Goal: Task Accomplishment & Management: Use online tool/utility

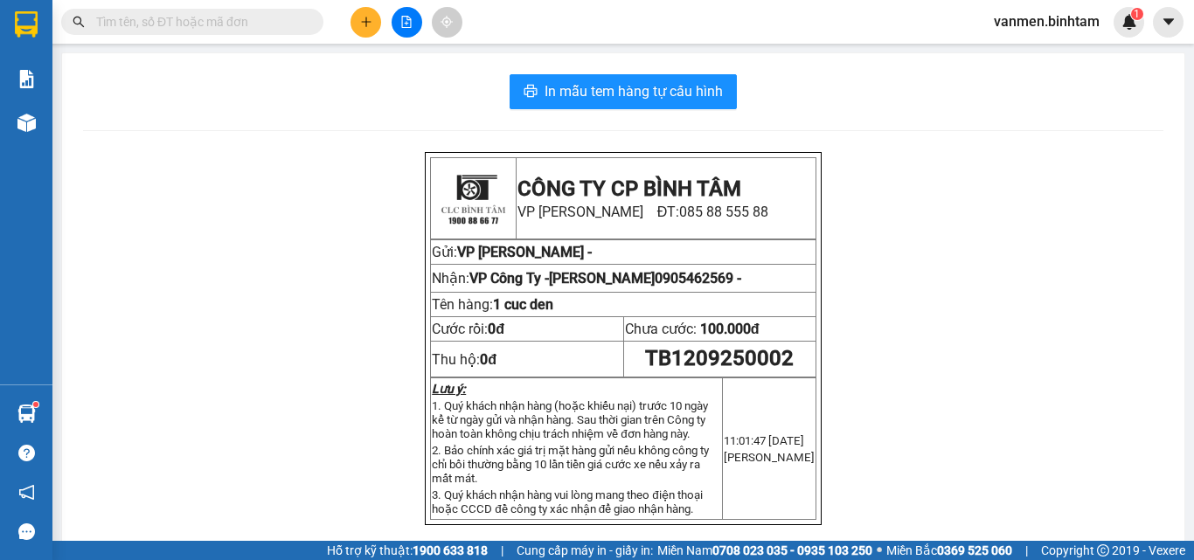
click at [359, 15] on button at bounding box center [365, 22] width 31 height 31
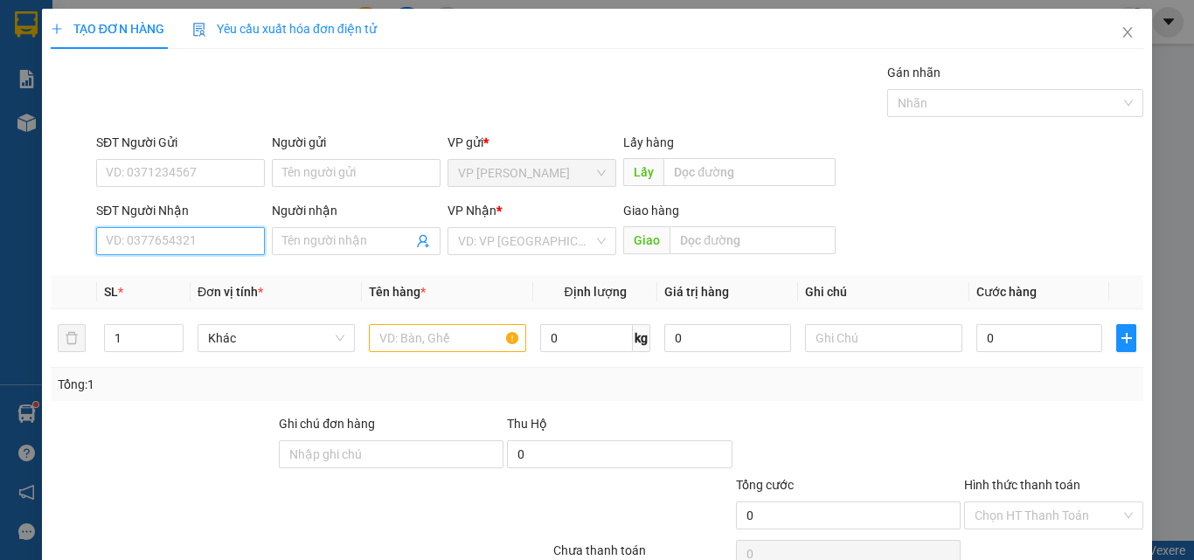
click at [108, 241] on input "SĐT Người Nhận" at bounding box center [180, 241] width 169 height 28
type input "0814071593"
click at [191, 274] on div "0814071593 - trang" at bounding box center [179, 276] width 146 height 19
type input "trang"
type input "xd [PERSON_NAME]"
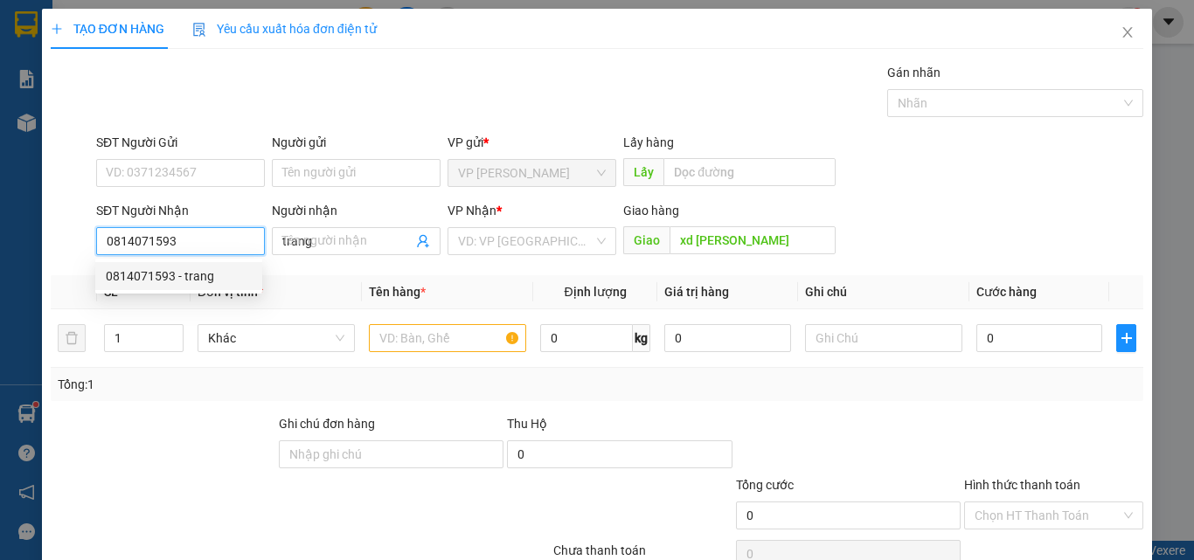
type input "50.000"
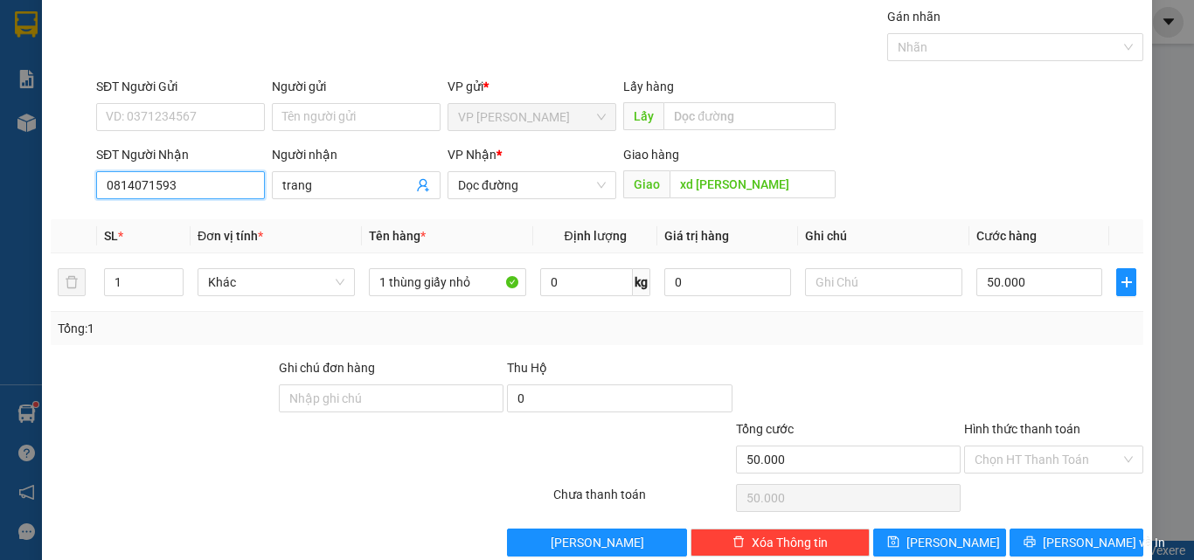
scroll to position [87, 0]
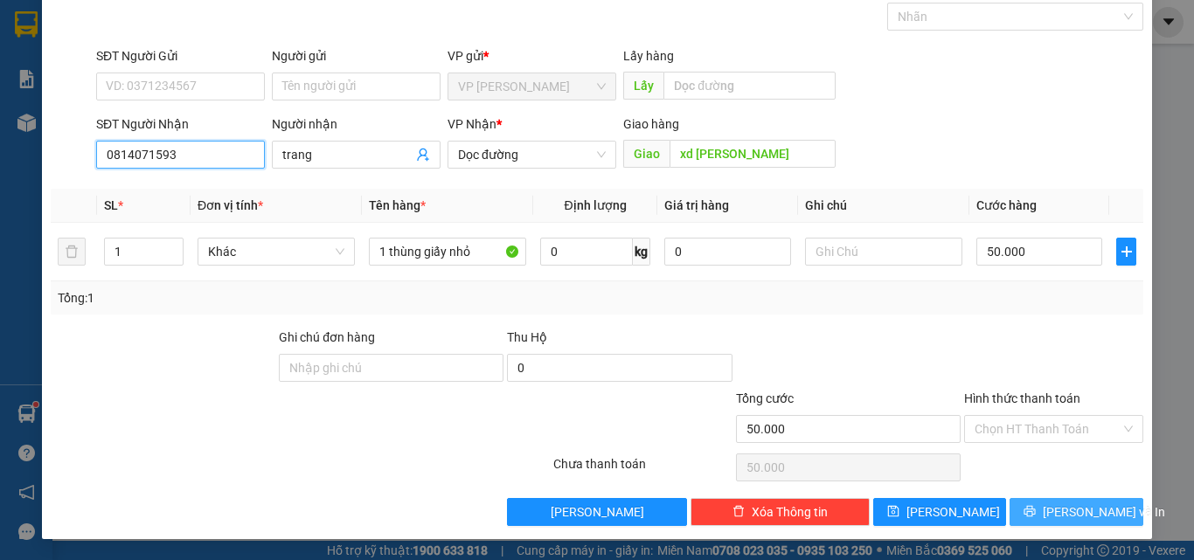
type input "0814071593"
click at [1036, 505] on icon "printer" at bounding box center [1029, 511] width 12 height 12
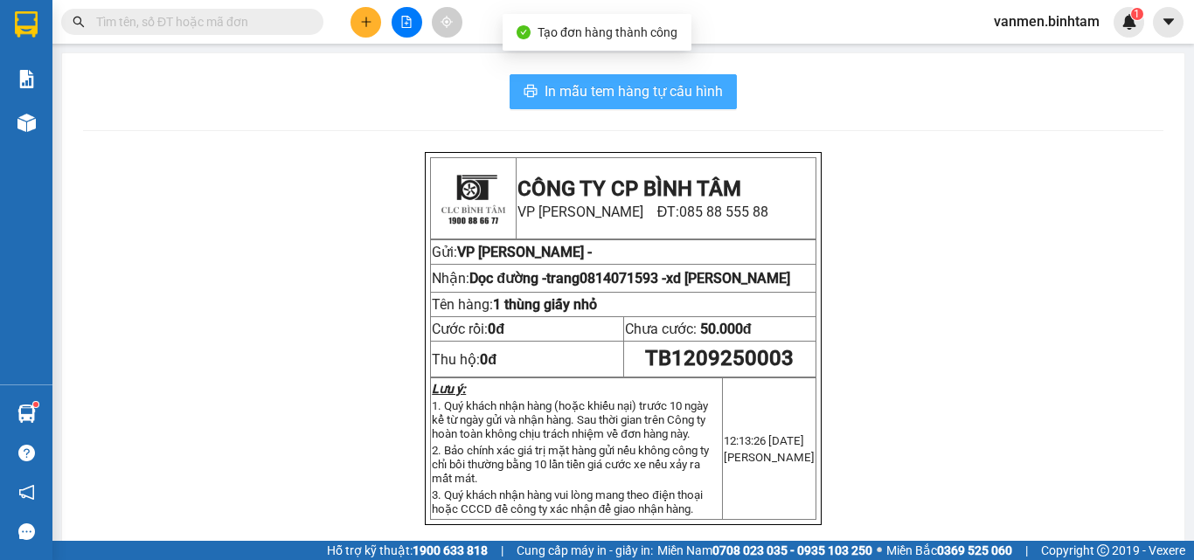
click at [604, 96] on span "In mẫu tem hàng tự cấu hình" at bounding box center [633, 91] width 178 height 22
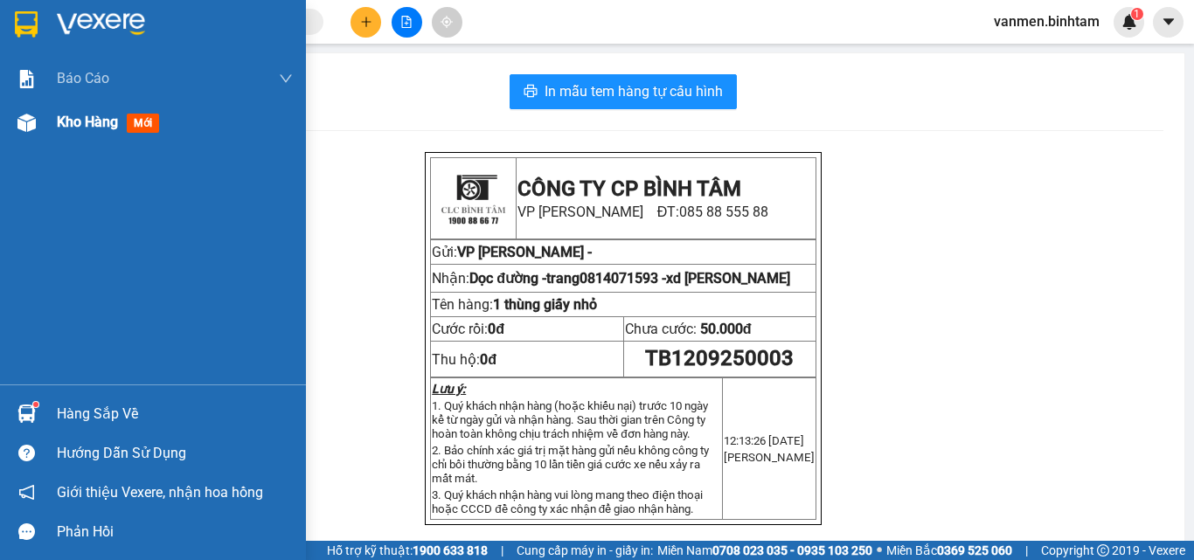
click at [19, 121] on img at bounding box center [26, 123] width 18 height 18
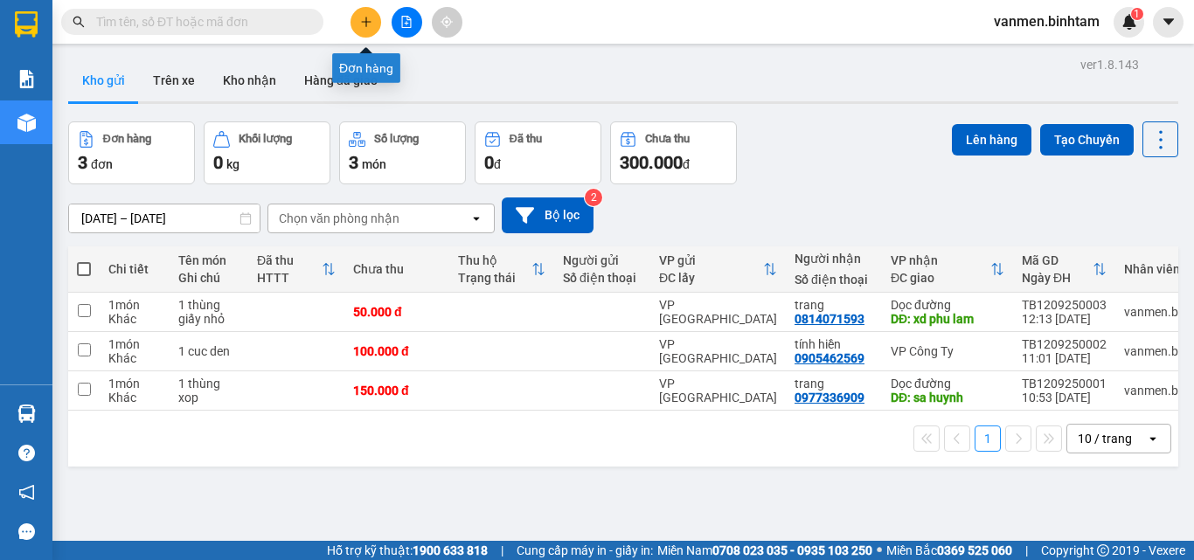
click at [367, 17] on icon "plus" at bounding box center [366, 22] width 12 height 12
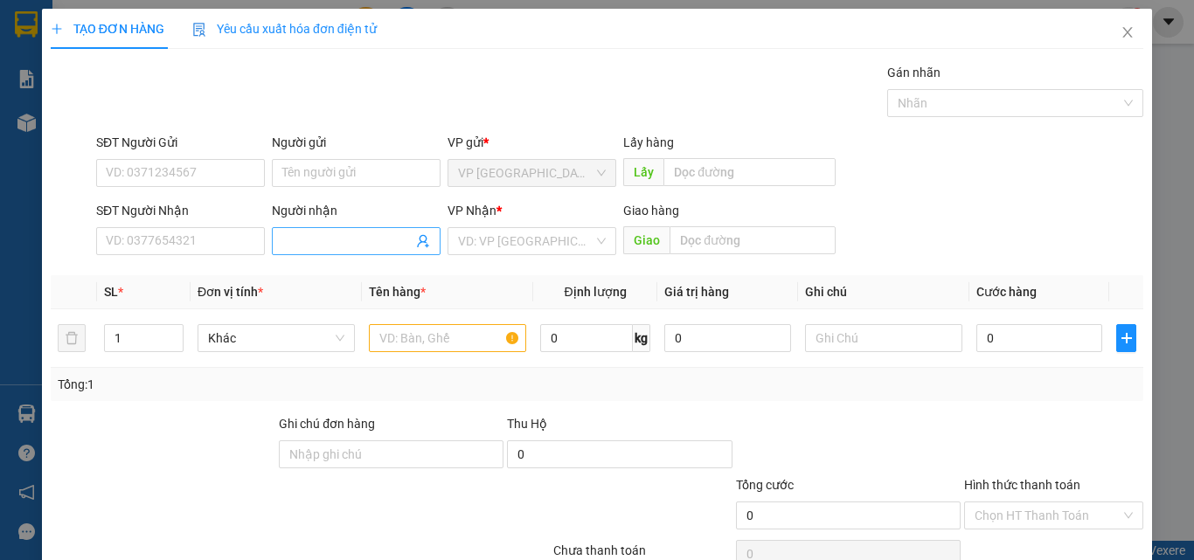
click at [313, 239] on input "Người nhận" at bounding box center [347, 241] width 130 height 19
type input "c mai"
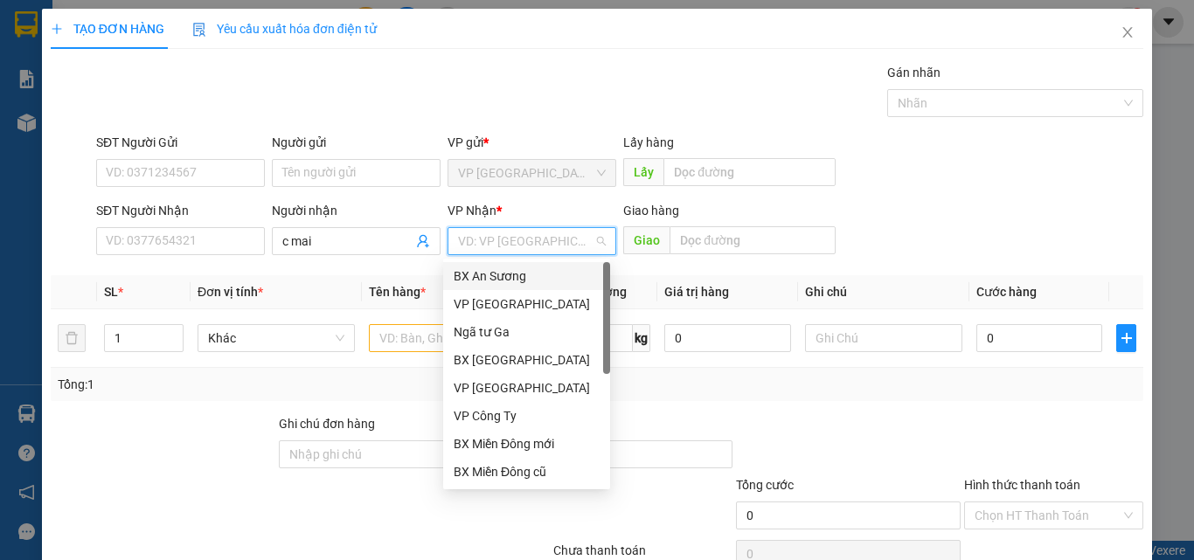
click at [476, 236] on input "search" at bounding box center [525, 241] width 135 height 26
click at [468, 420] on div "VP Công Ty" at bounding box center [527, 415] width 146 height 19
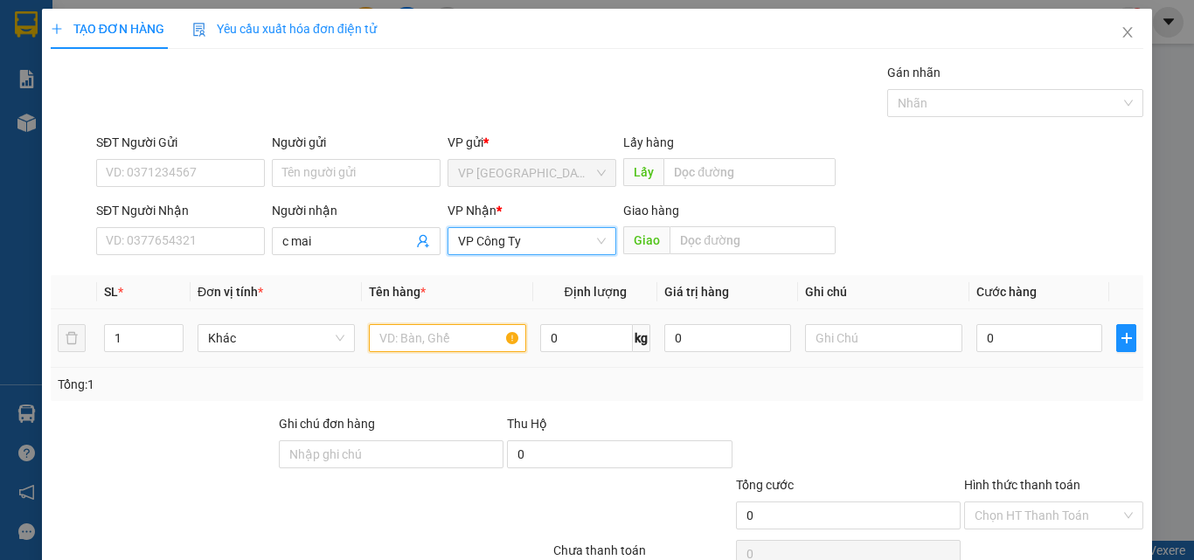
click at [392, 334] on input "text" at bounding box center [447, 338] width 157 height 28
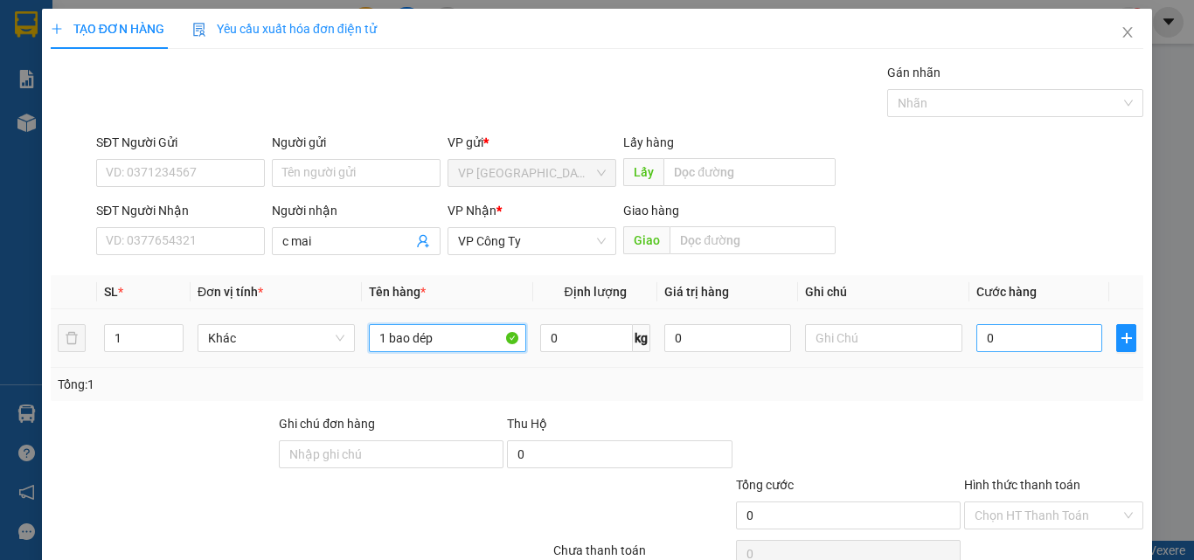
type input "1 bao dép"
click at [1045, 344] on input "0" at bounding box center [1039, 338] width 126 height 28
type input "8"
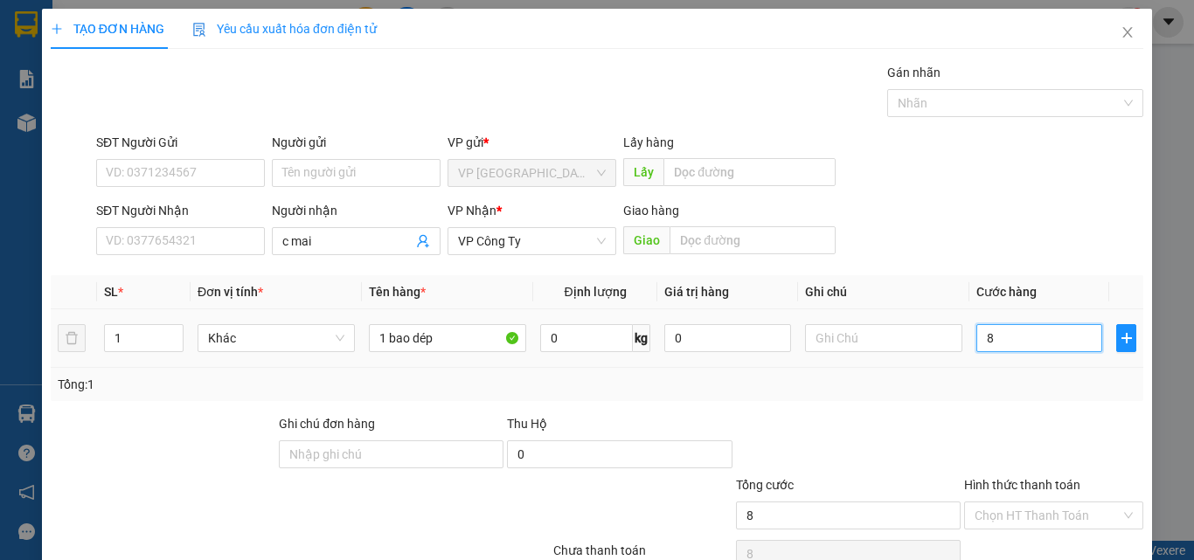
type input "80"
type input "800"
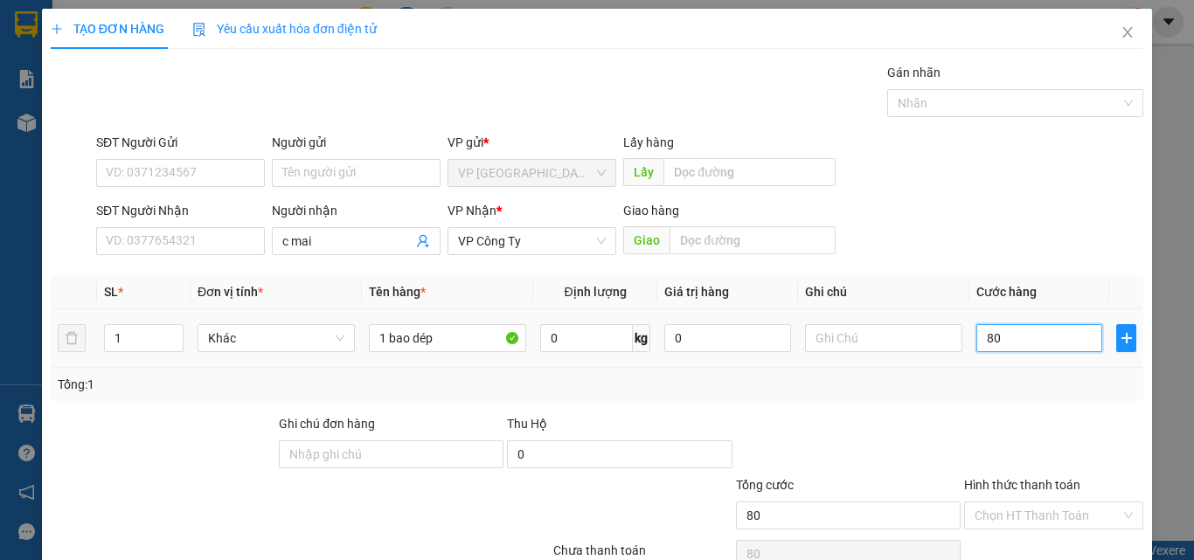
type input "800"
type input "8.000"
type input "80.000"
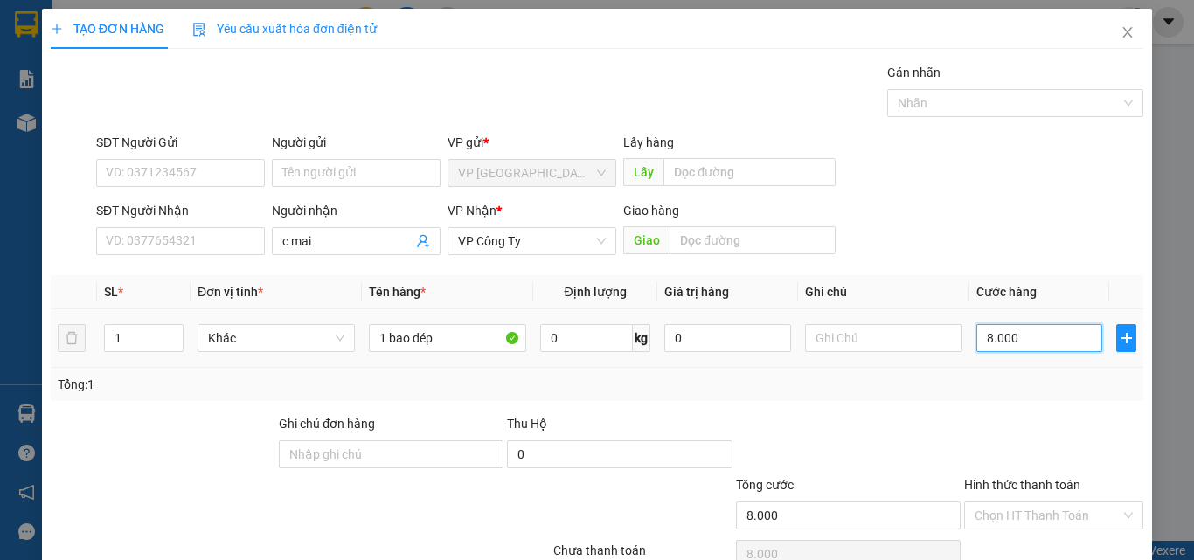
type input "80.000"
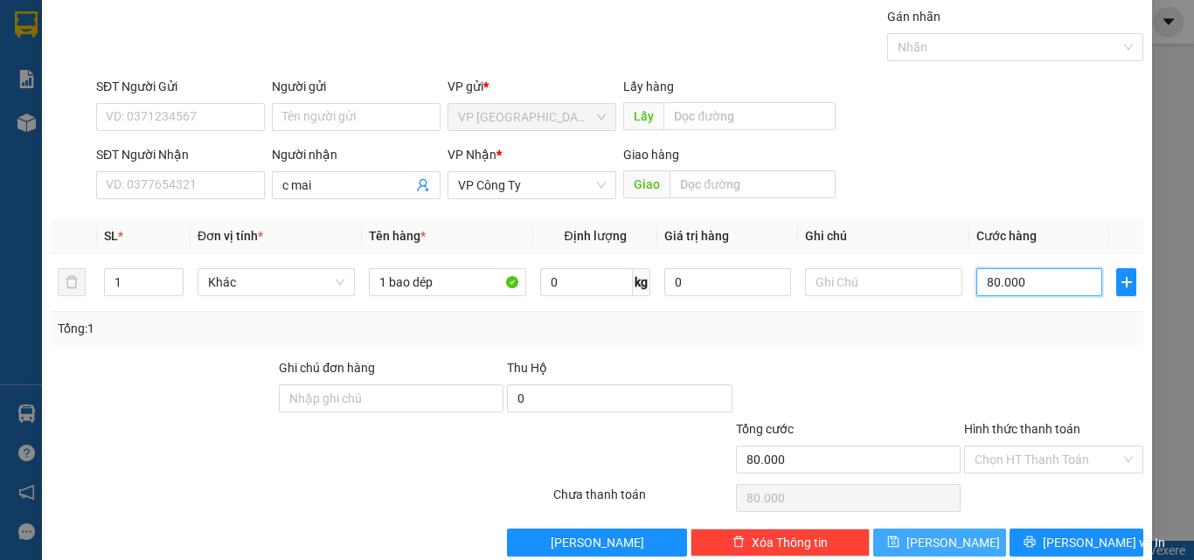
scroll to position [87, 0]
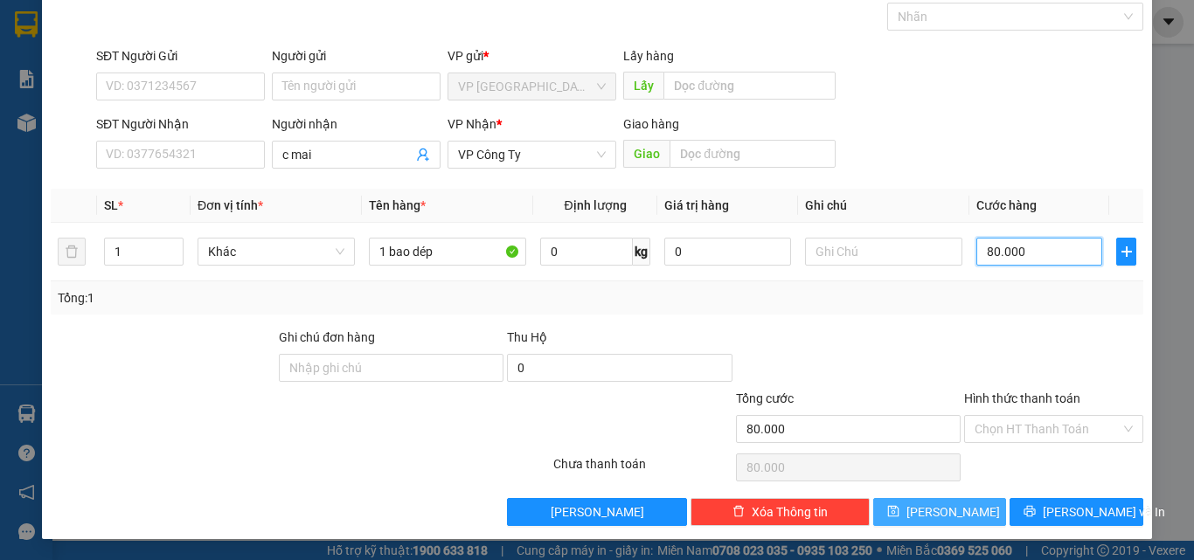
type input "80.000"
click at [947, 518] on span "[PERSON_NAME]" at bounding box center [953, 512] width 94 height 19
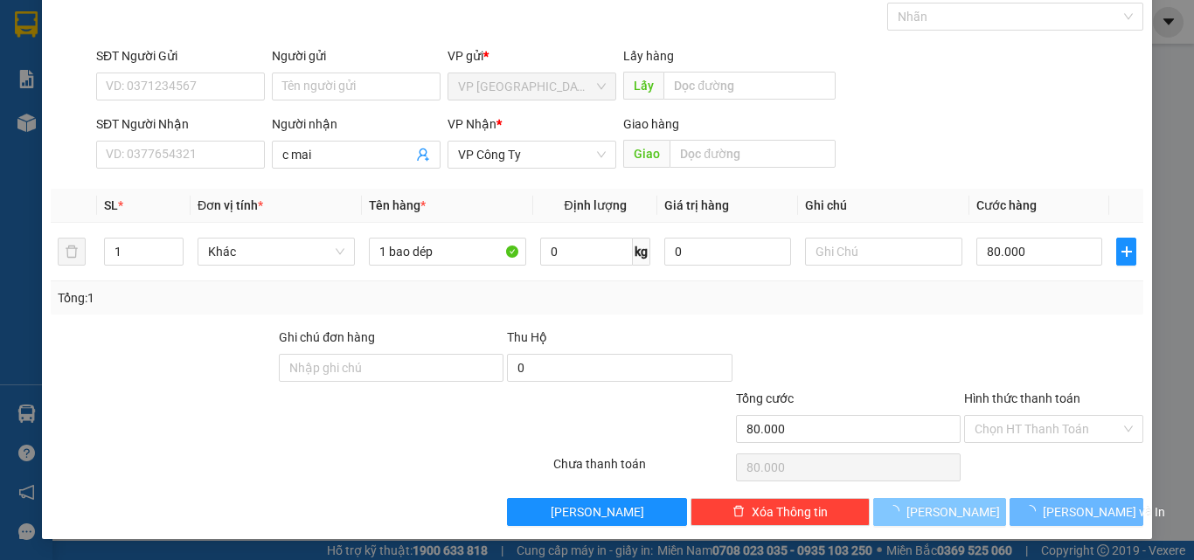
type input "0"
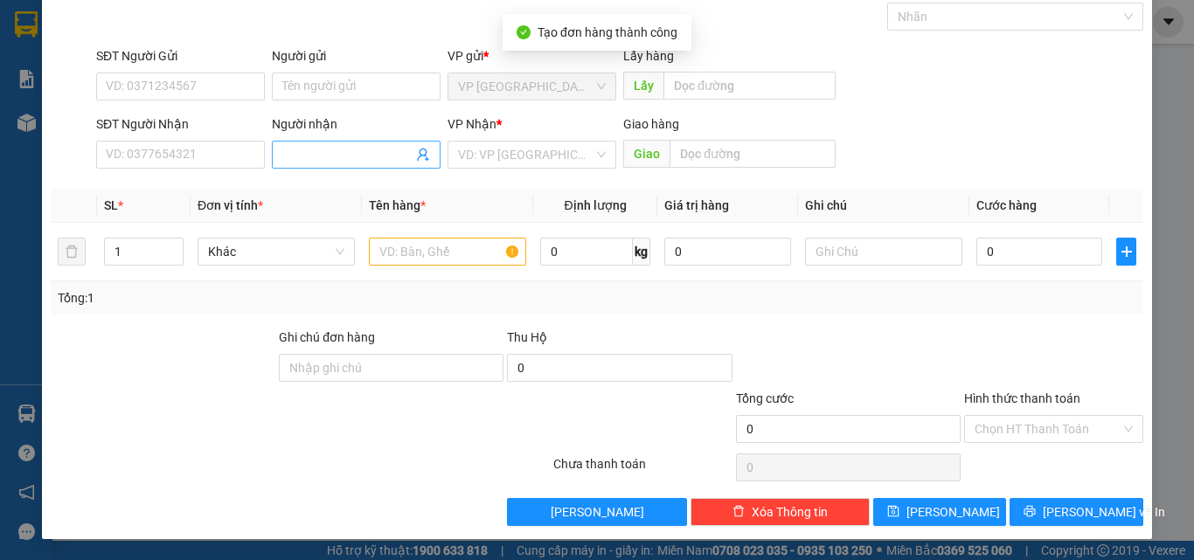
click at [292, 156] on input "Người nhận" at bounding box center [347, 154] width 130 height 19
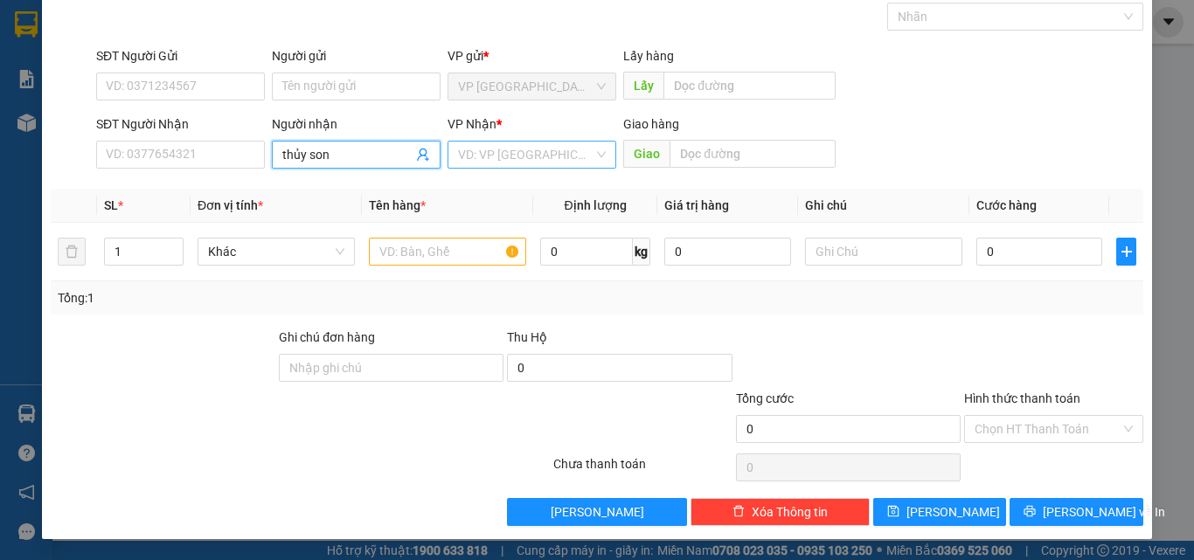
type input "thủy son"
click at [489, 152] on input "search" at bounding box center [525, 155] width 135 height 26
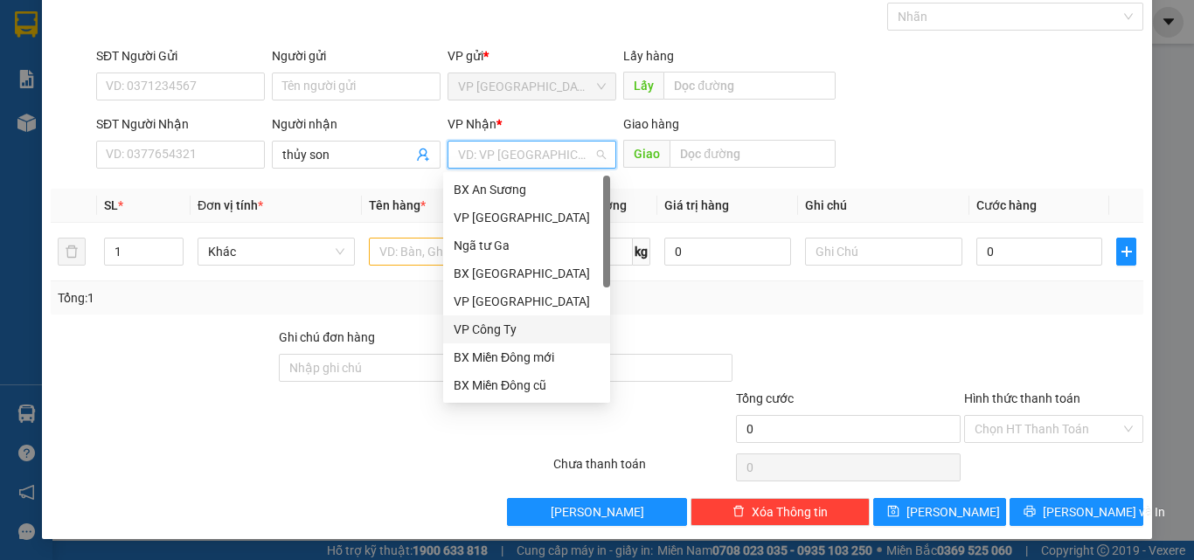
click at [466, 334] on div "VP Công Ty" at bounding box center [527, 329] width 146 height 19
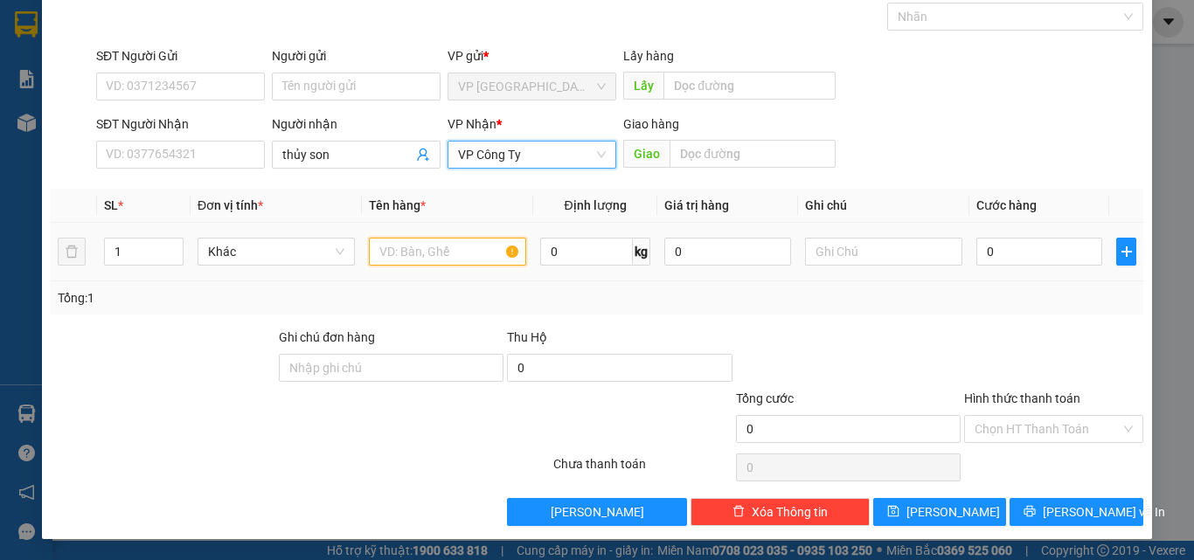
click at [378, 257] on input "text" at bounding box center [447, 252] width 157 height 28
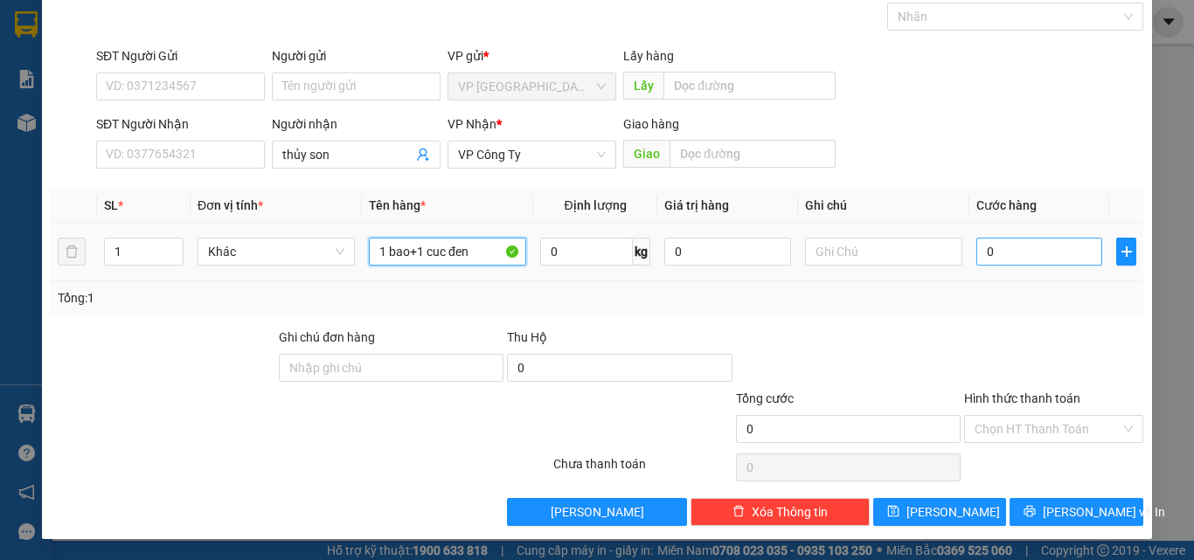
type input "1 bao+1 cuc đen"
click at [1019, 260] on input "0" at bounding box center [1039, 252] width 126 height 28
type input "2"
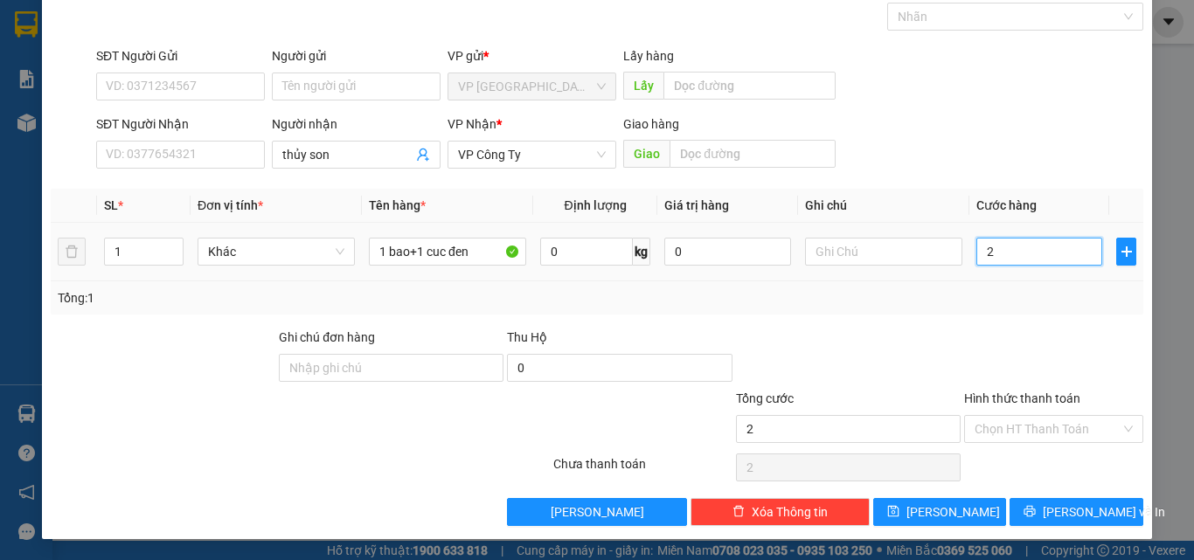
type input "20"
type input "200"
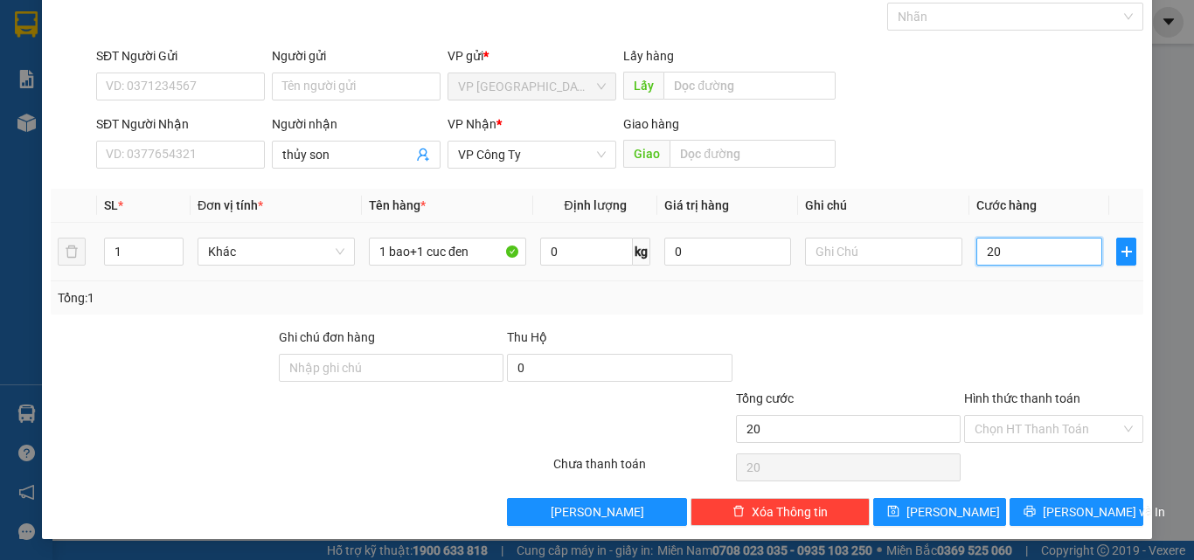
type input "200"
type input "2.000"
type input "20.000"
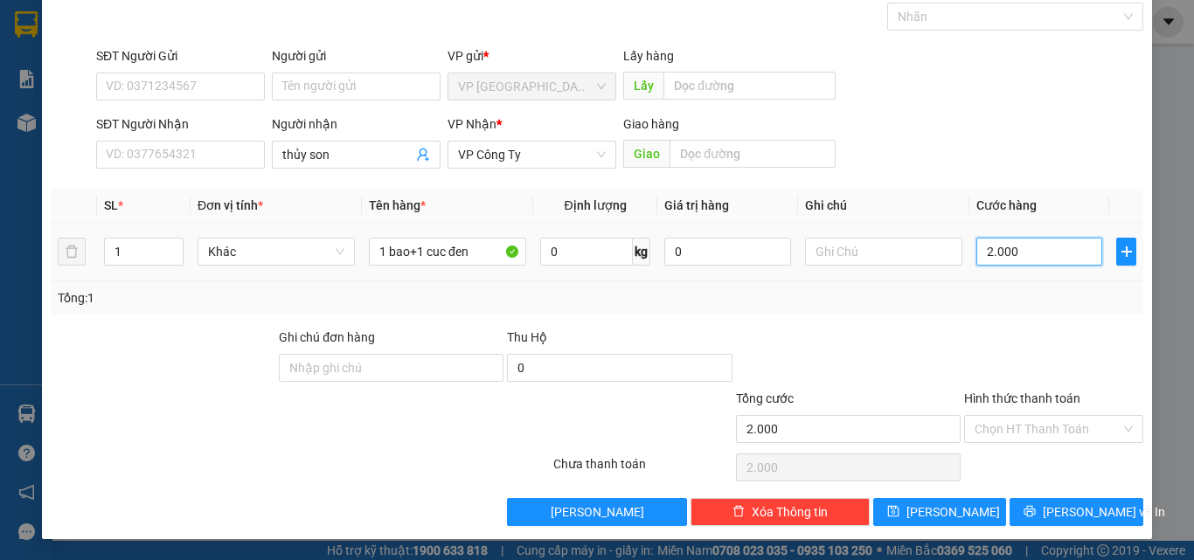
type input "20.000"
type input "200.000"
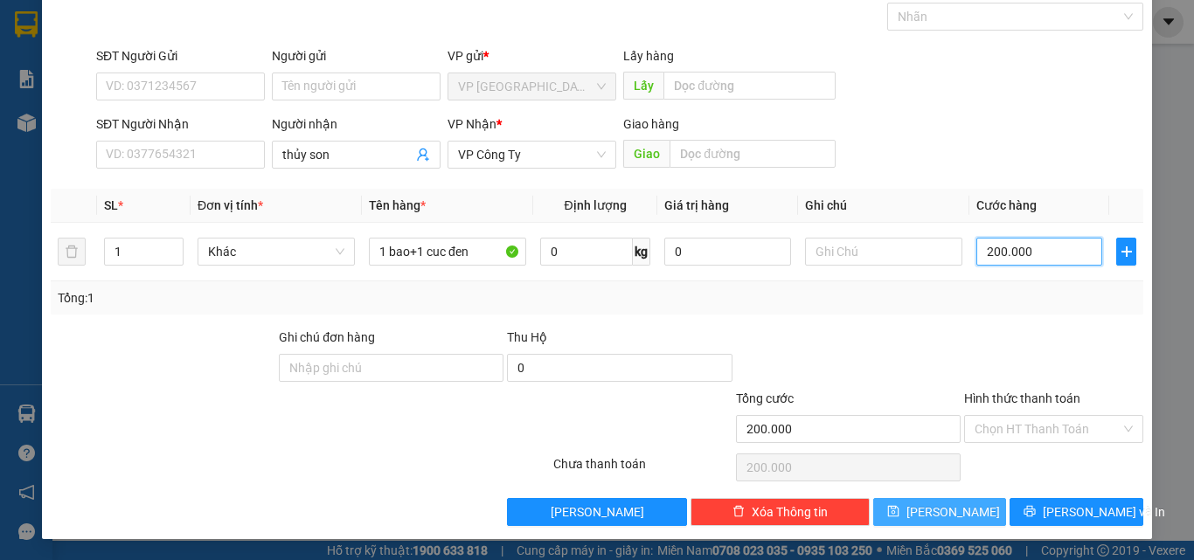
type input "200.000"
click at [899, 514] on icon "save" at bounding box center [893, 511] width 12 height 12
type input "0"
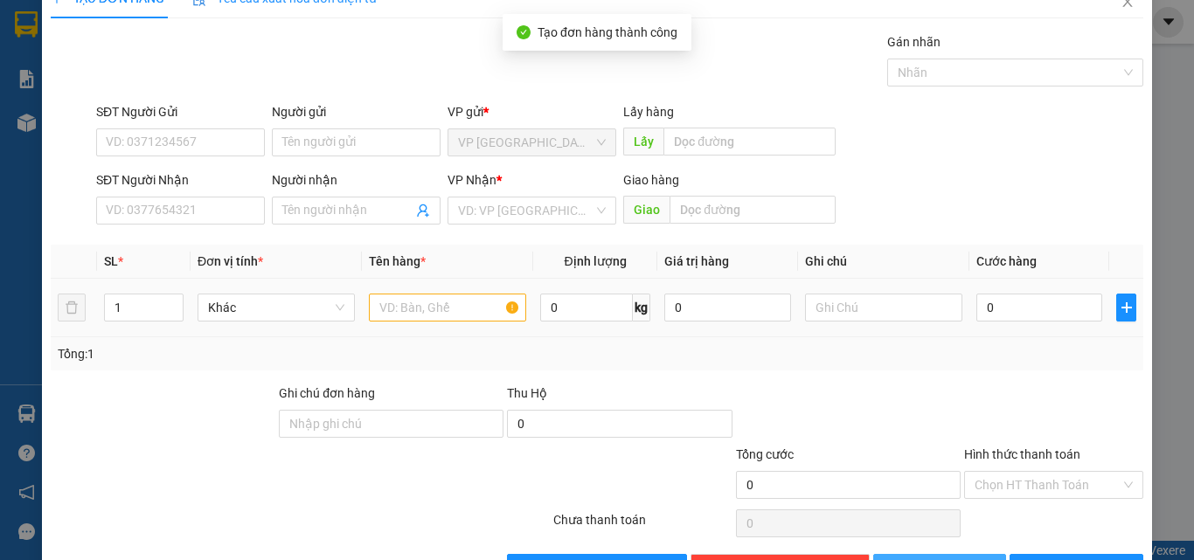
scroll to position [0, 0]
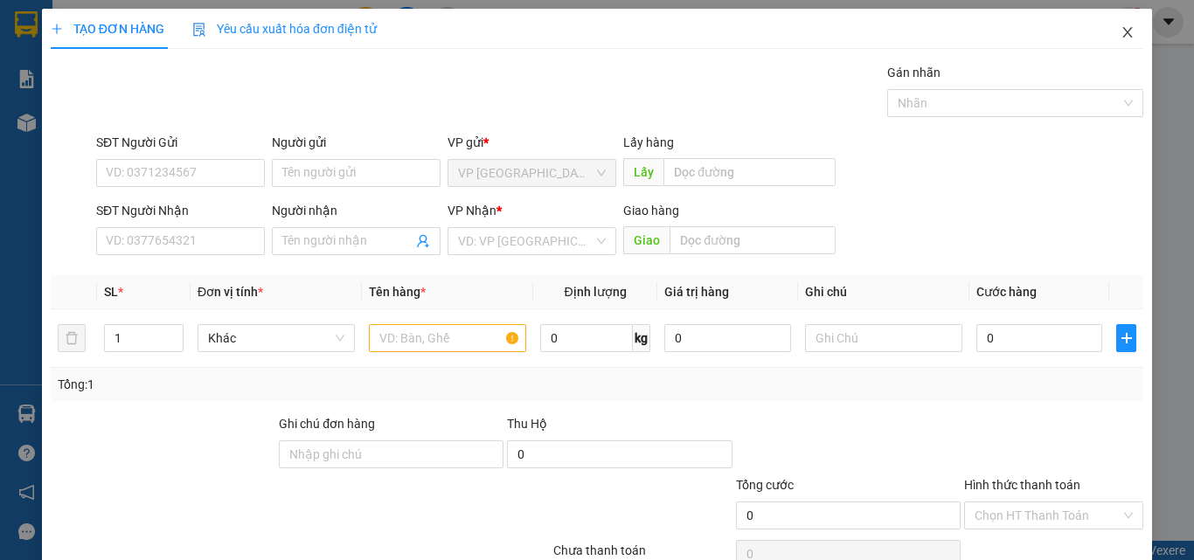
click at [1120, 30] on icon "close" at bounding box center [1127, 32] width 14 height 14
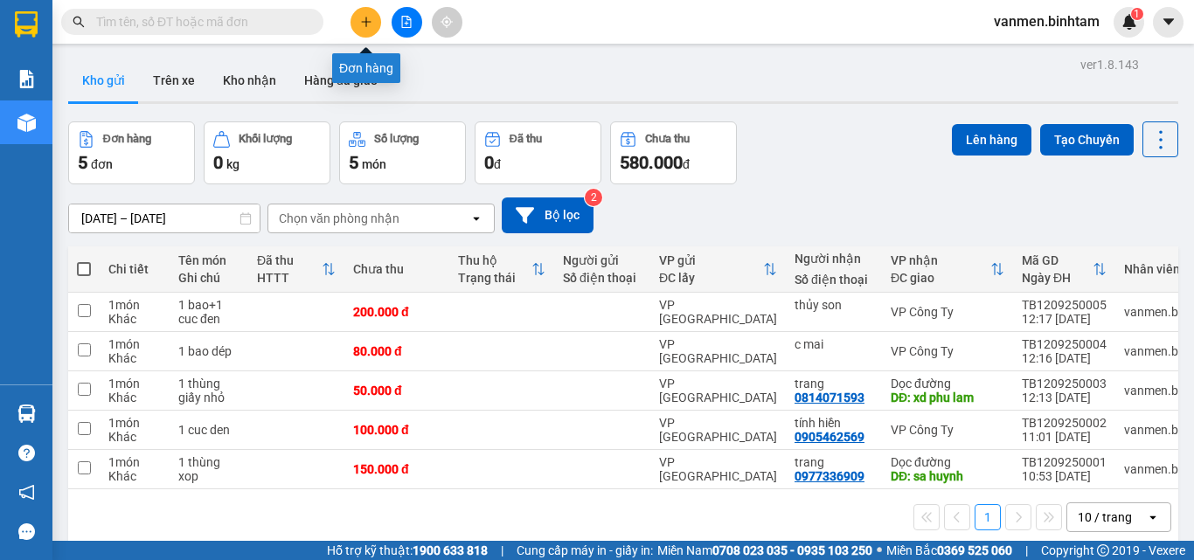
click at [360, 21] on icon "plus" at bounding box center [366, 22] width 12 height 12
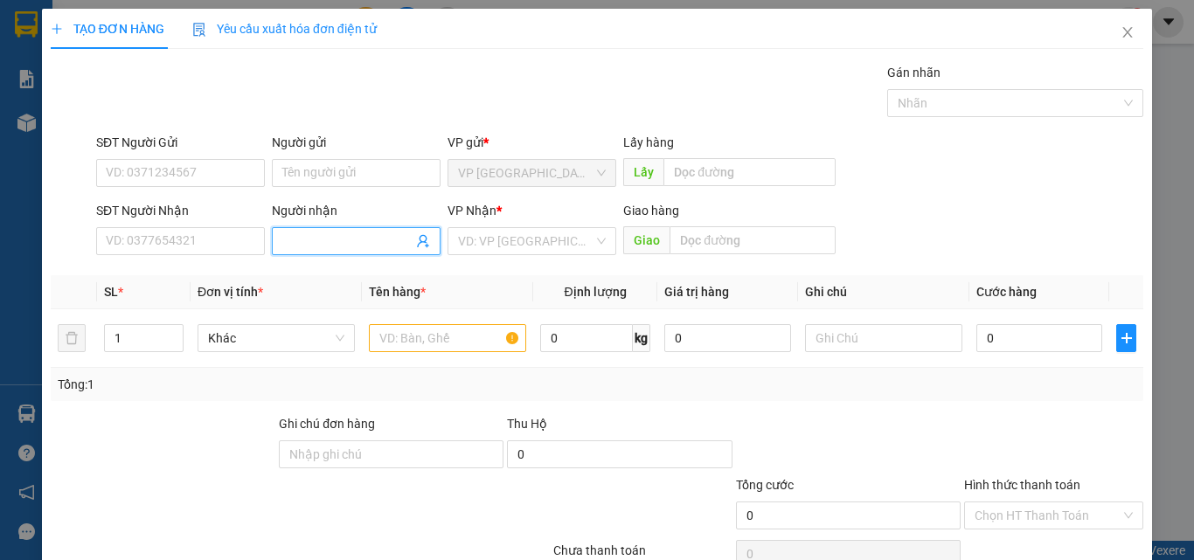
click at [304, 250] on input "Người nhận" at bounding box center [347, 241] width 130 height 19
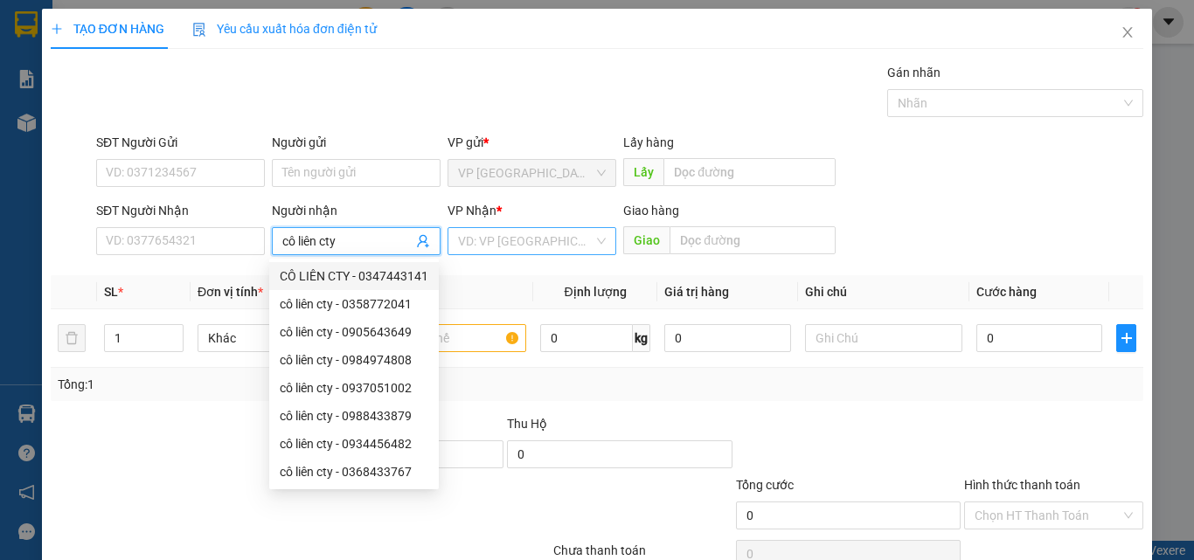
type input "cô liên cty"
click at [490, 232] on input "search" at bounding box center [525, 241] width 135 height 26
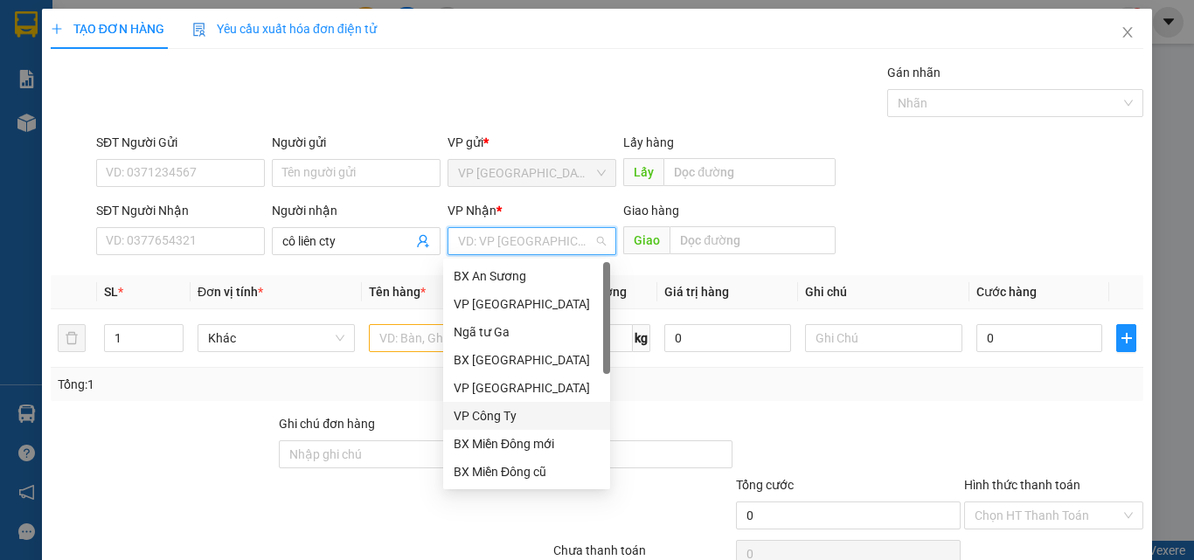
click at [493, 416] on div "VP Công Ty" at bounding box center [527, 415] width 146 height 19
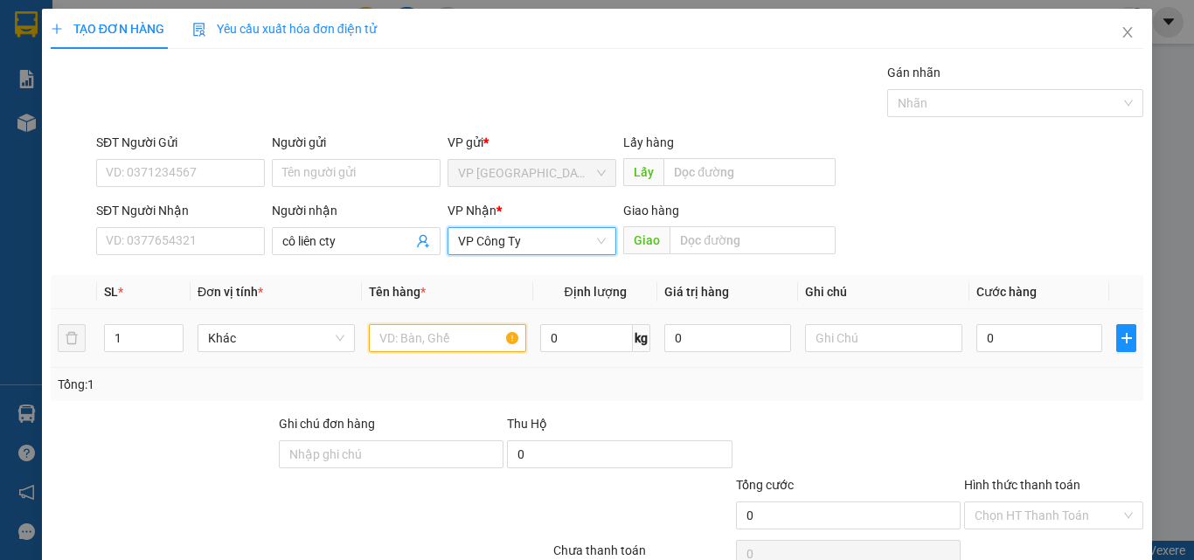
click at [389, 338] on input "text" at bounding box center [447, 338] width 157 height 28
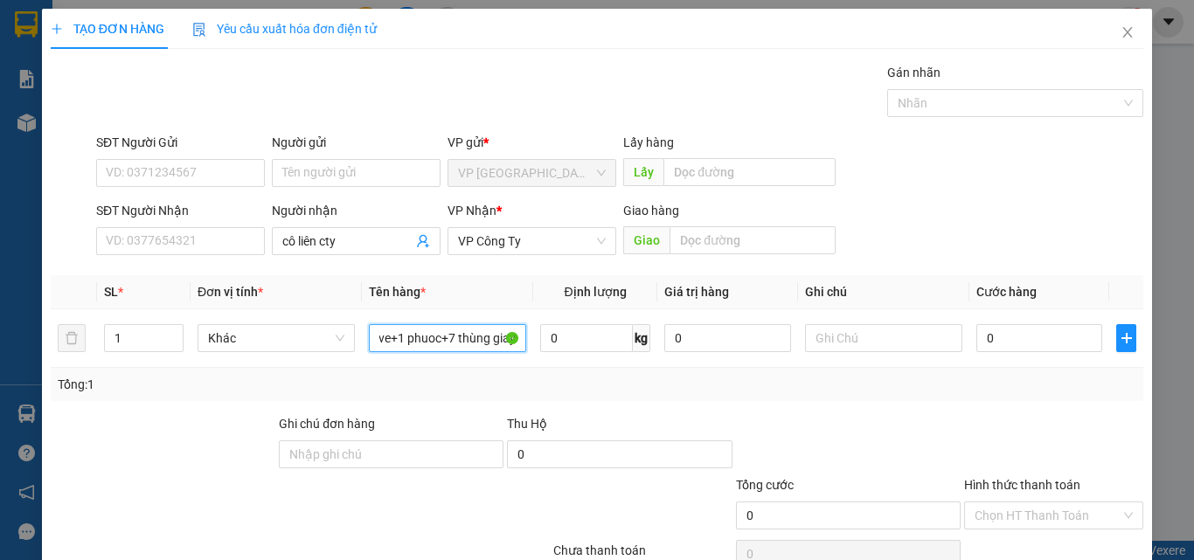
scroll to position [87, 0]
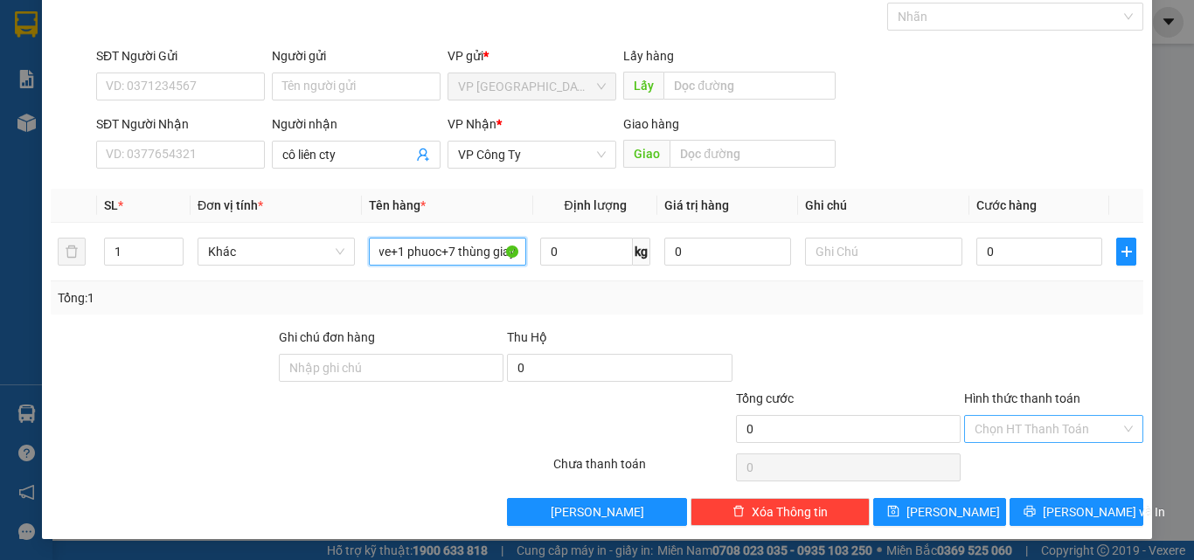
type input "4 rô xanh+2 ve+1 phuoc+7 thùng giay"
click at [1021, 427] on input "Hình thức thanh toán" at bounding box center [1048, 429] width 146 height 26
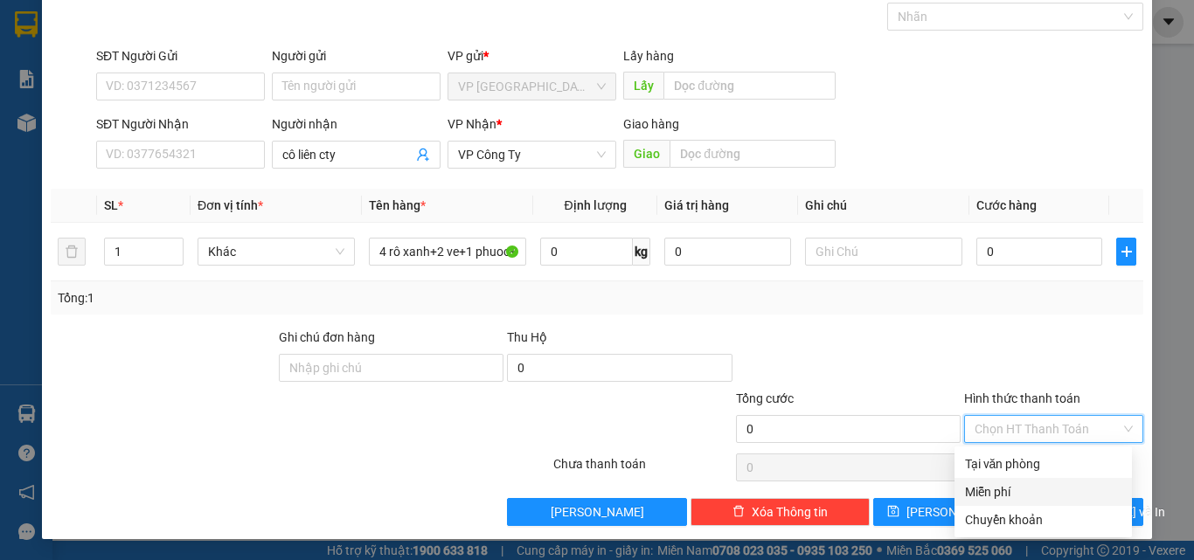
click at [1019, 490] on div "Miễn phí" at bounding box center [1043, 491] width 156 height 19
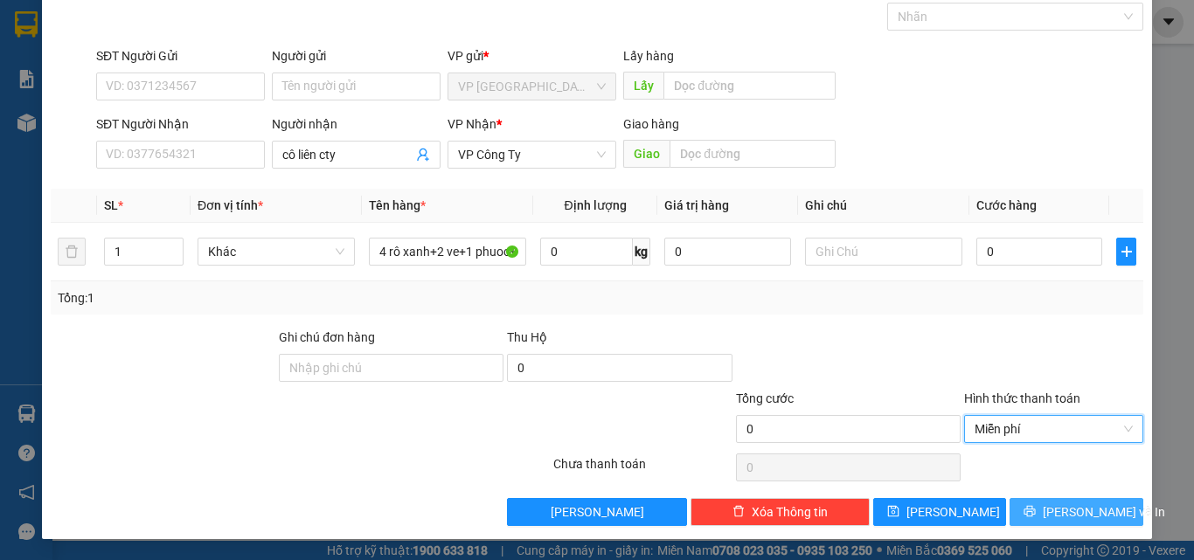
click at [1067, 504] on span "[PERSON_NAME] và In" at bounding box center [1104, 512] width 122 height 19
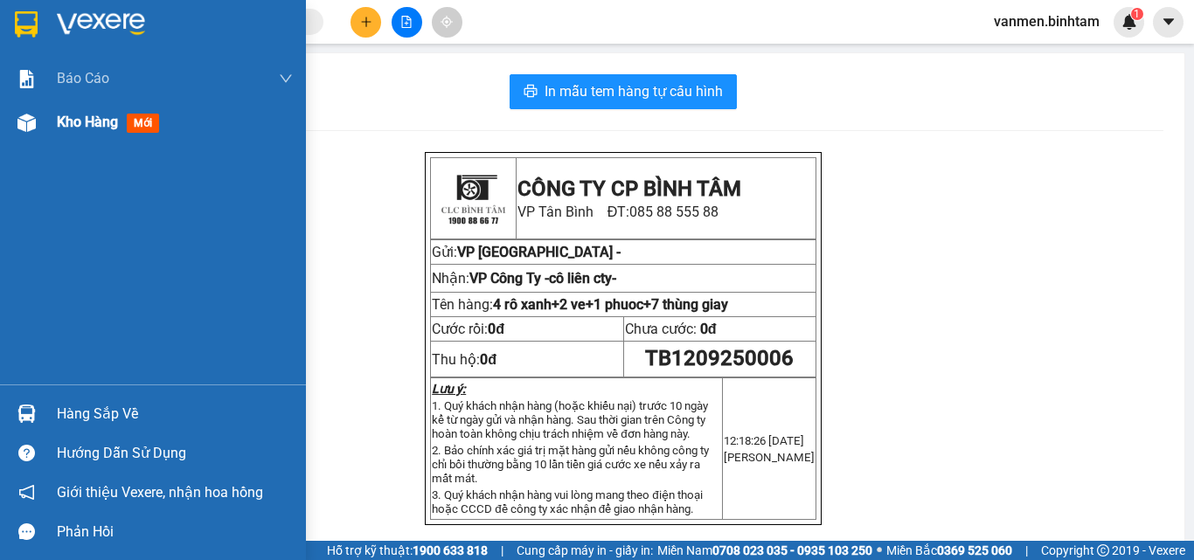
click at [26, 124] on img at bounding box center [26, 123] width 18 height 18
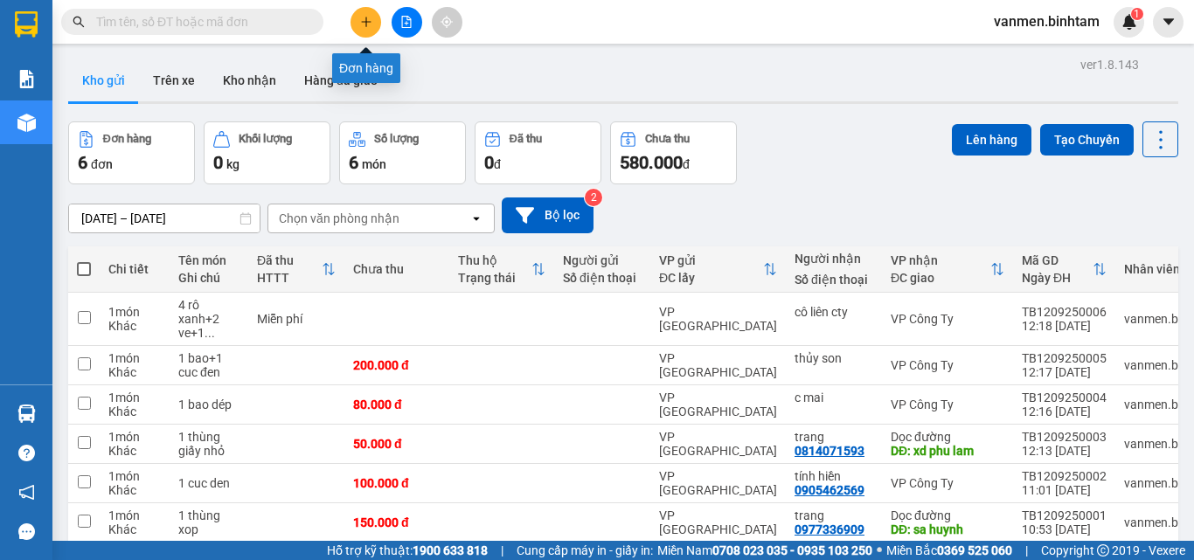
click at [369, 17] on icon "plus" at bounding box center [366, 22] width 12 height 12
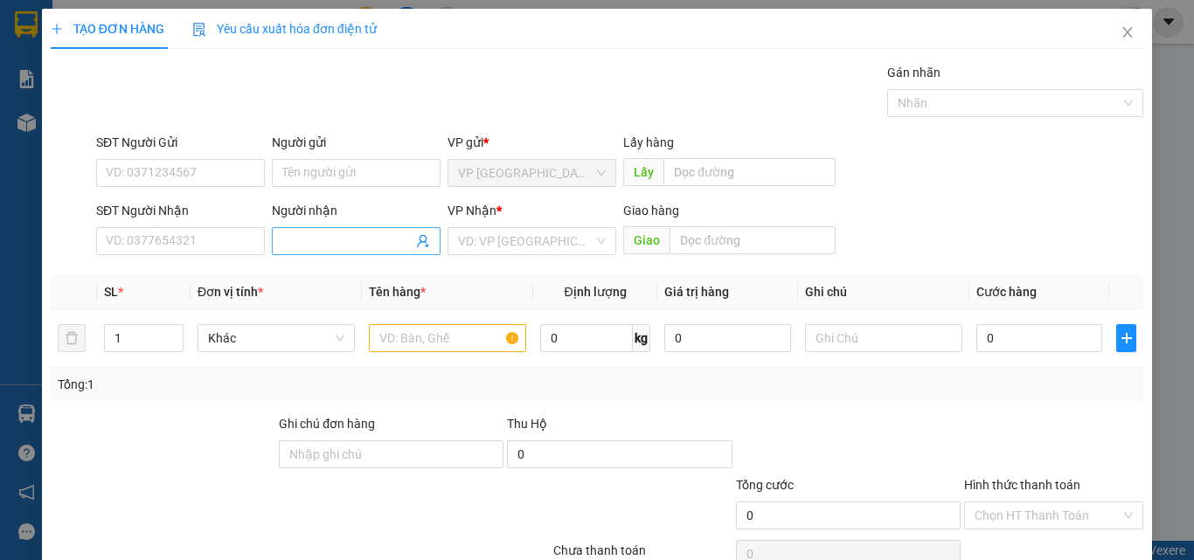
click at [344, 239] on input "Người nhận" at bounding box center [347, 241] width 130 height 19
type input "co lien bt"
click at [482, 248] on input "search" at bounding box center [525, 241] width 135 height 26
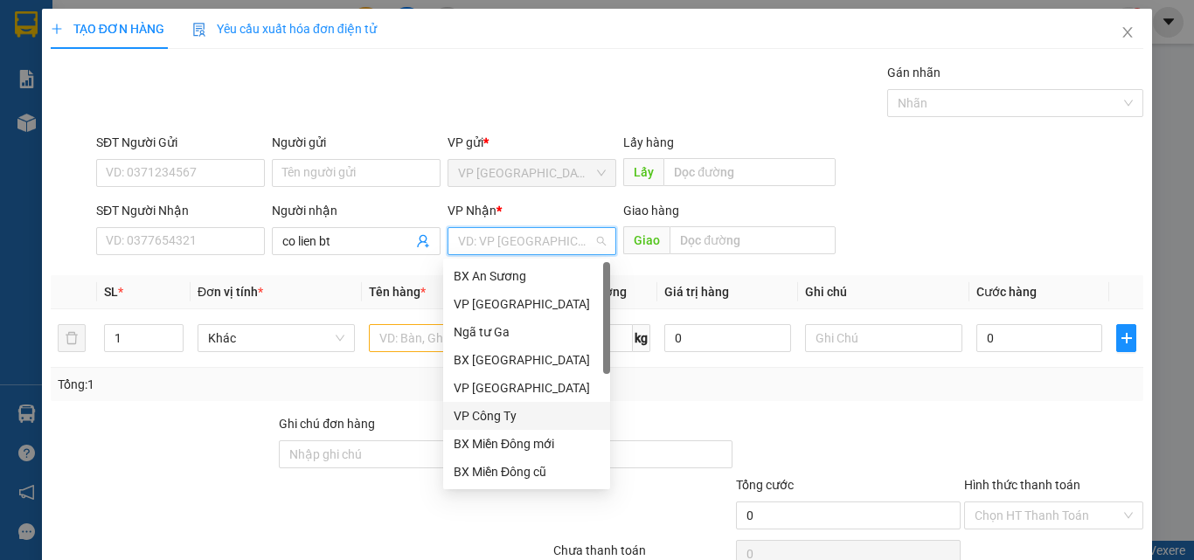
click at [492, 412] on div "VP Công Ty" at bounding box center [527, 415] width 146 height 19
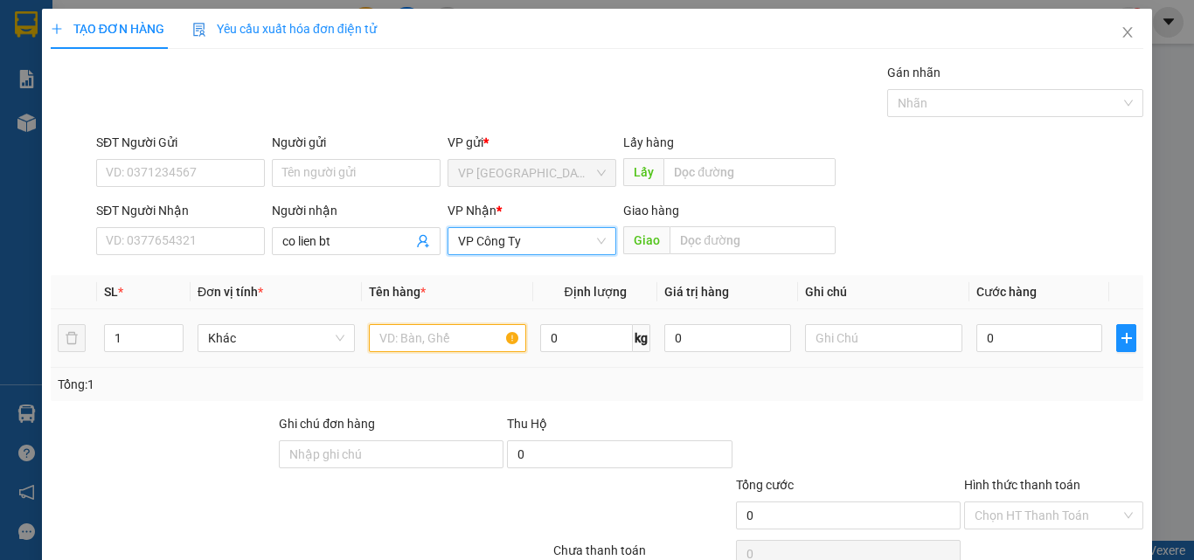
click at [413, 346] on input "text" at bounding box center [447, 338] width 157 height 28
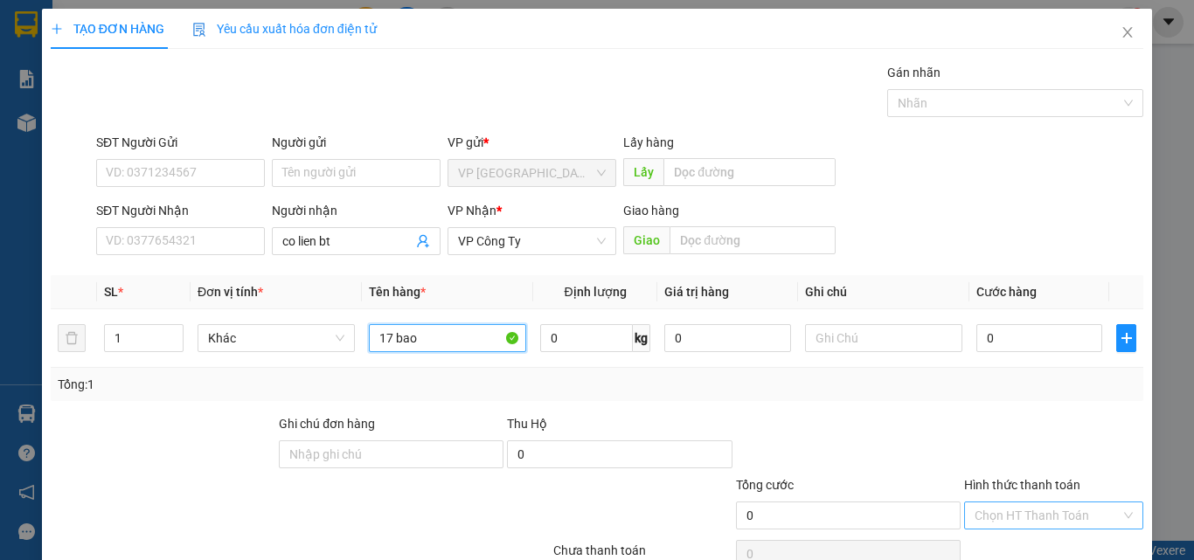
type input "17 bao"
click at [987, 514] on input "Hình thức thanh toán" at bounding box center [1048, 516] width 146 height 26
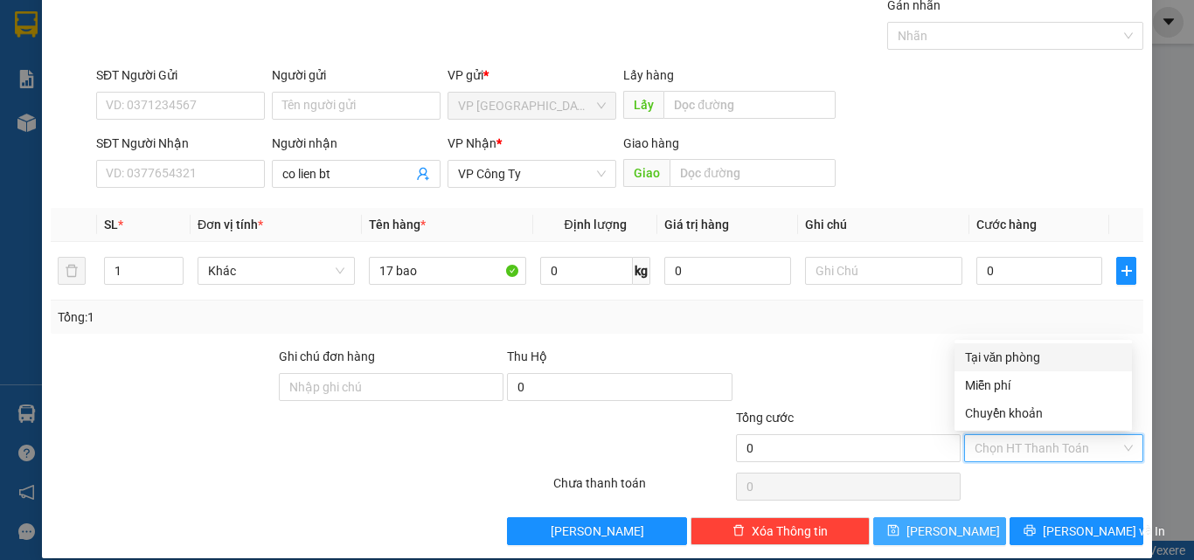
scroll to position [87, 0]
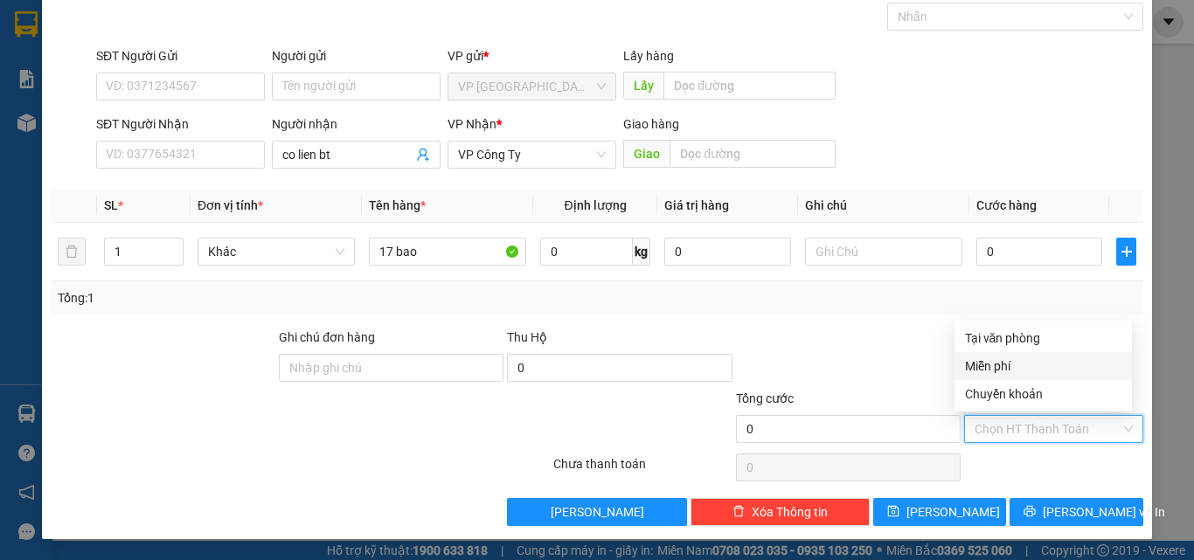
click at [995, 363] on div "Miễn phí" at bounding box center [1043, 366] width 156 height 19
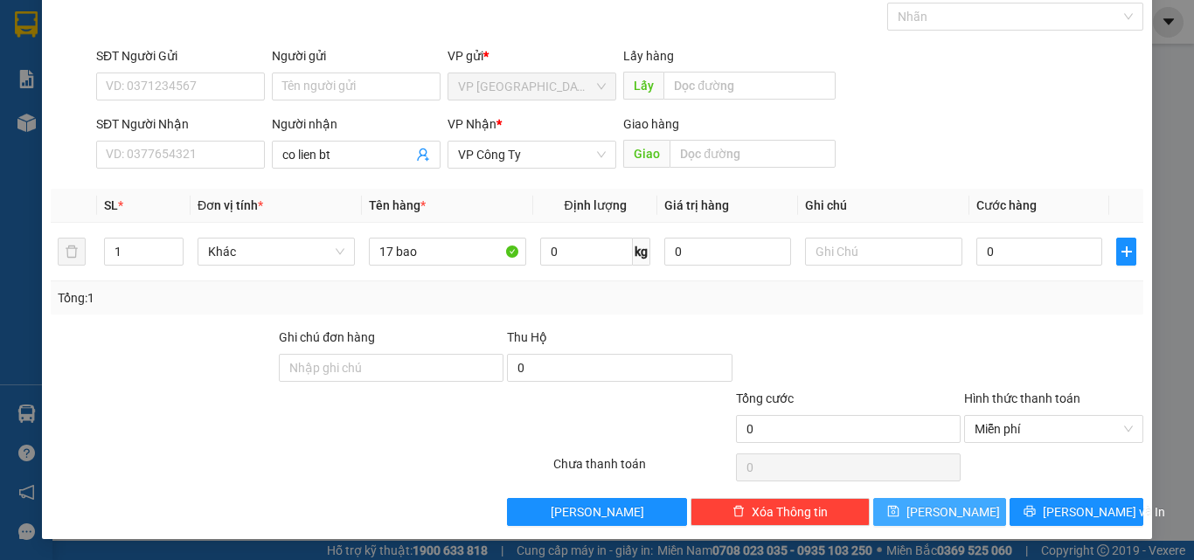
click at [933, 518] on span "[PERSON_NAME]" at bounding box center [953, 512] width 94 height 19
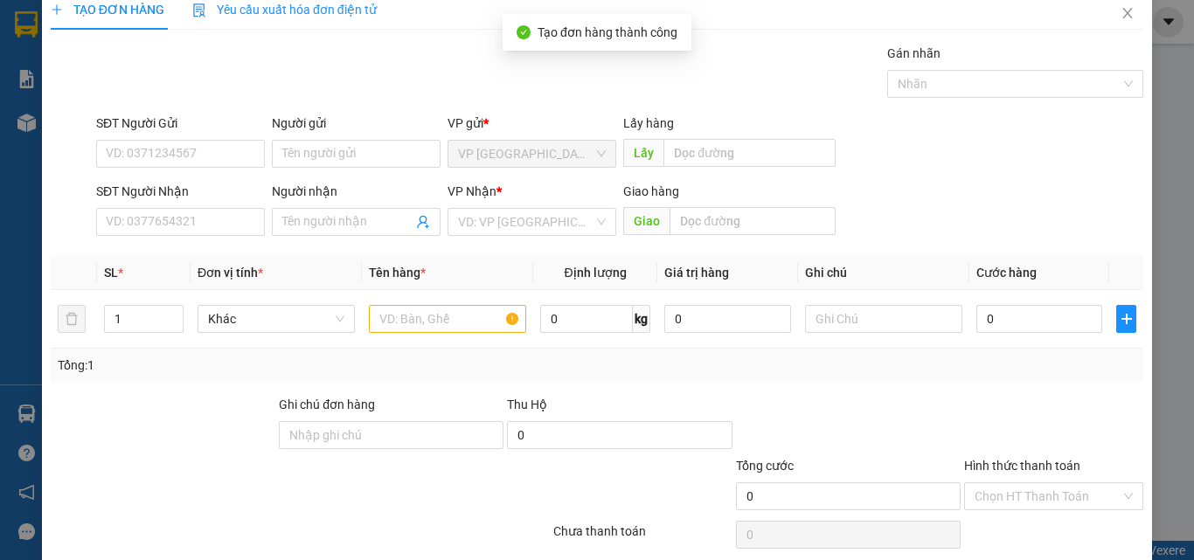
scroll to position [0, 0]
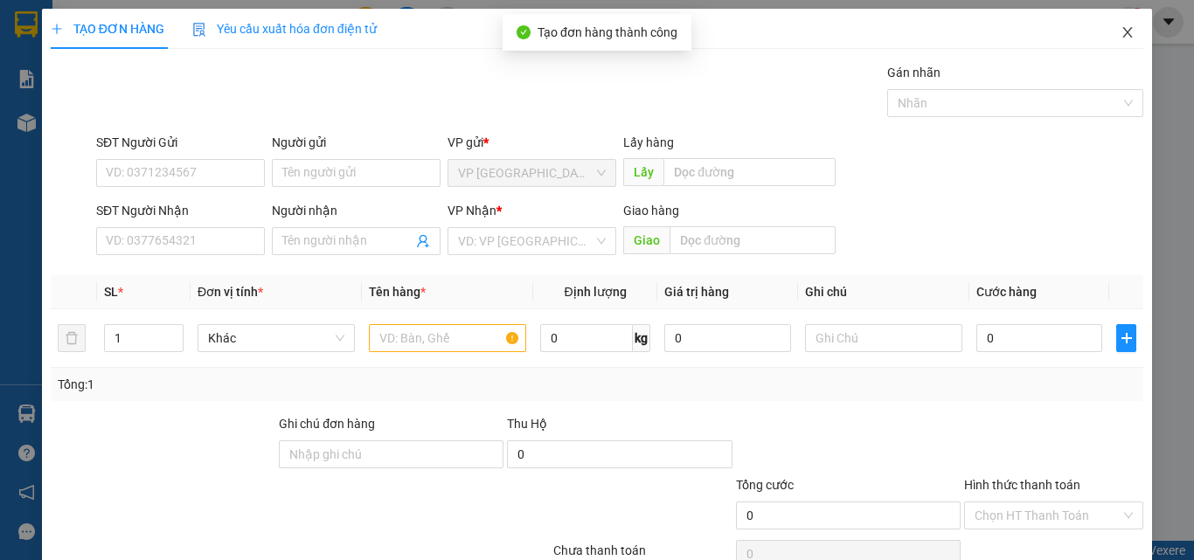
click at [1120, 33] on icon "close" at bounding box center [1127, 32] width 14 height 14
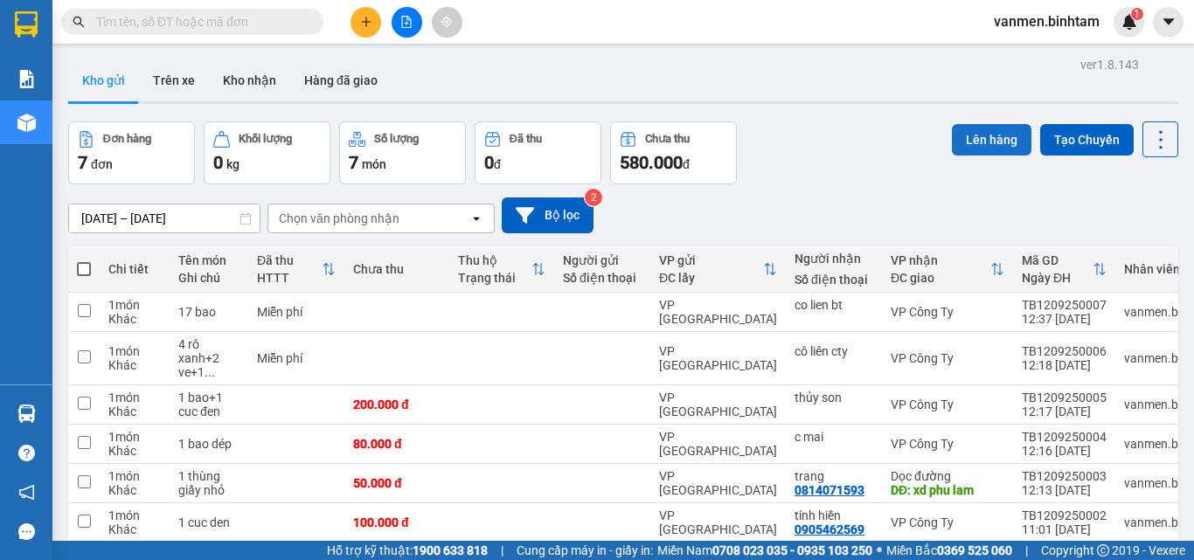
click at [963, 141] on button "Lên hàng" at bounding box center [992, 139] width 80 height 31
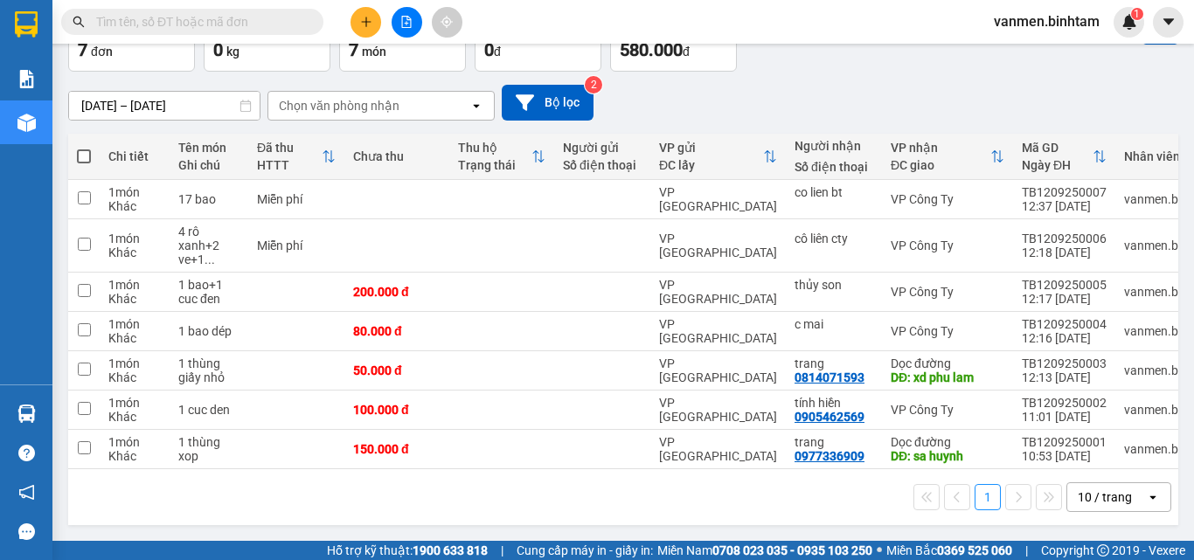
click at [78, 149] on span at bounding box center [84, 156] width 14 height 14
click at [84, 148] on input "checkbox" at bounding box center [84, 148] width 0 height 0
checkbox input "true"
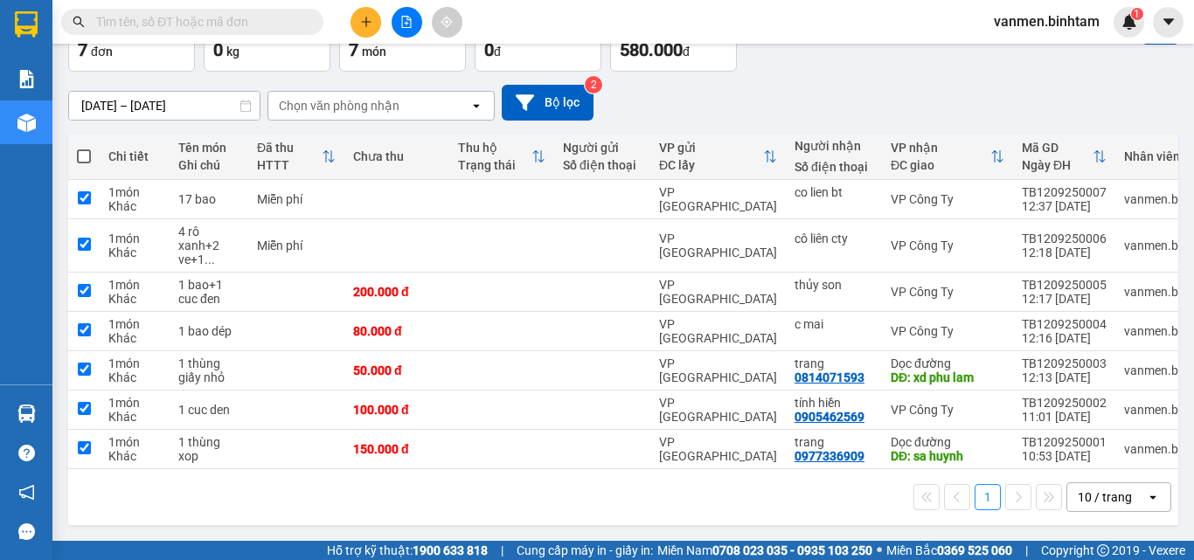
checkbox input "true"
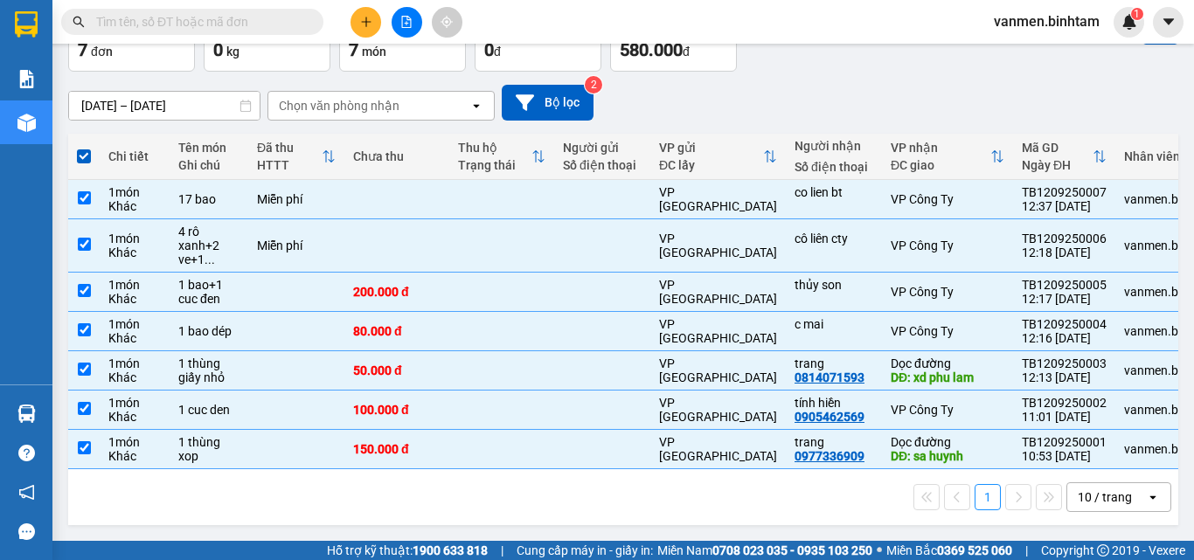
scroll to position [0, 0]
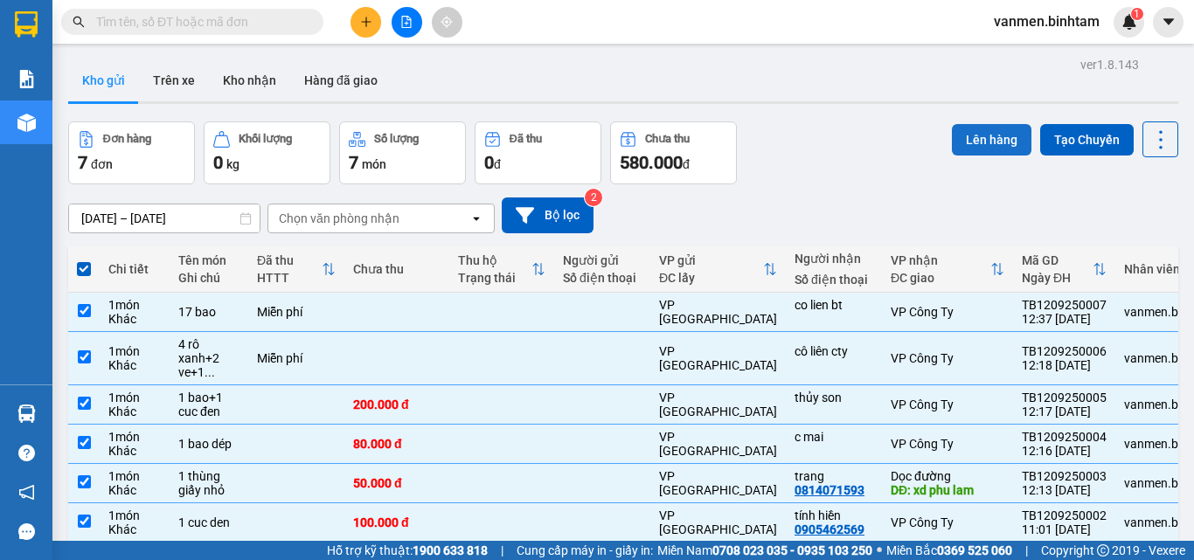
click at [970, 142] on button "Lên hàng" at bounding box center [992, 139] width 80 height 31
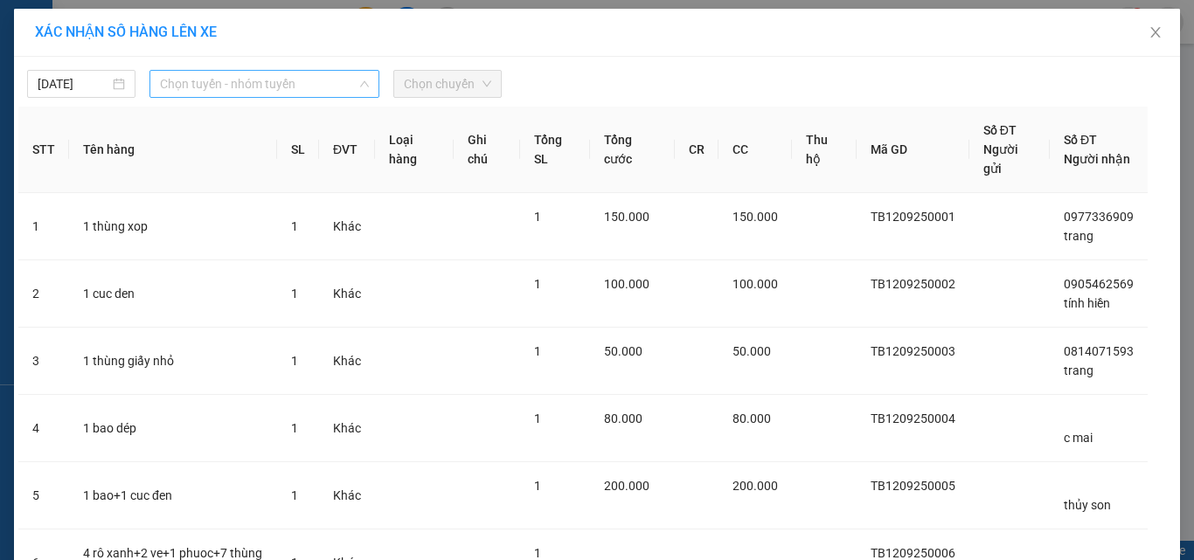
click at [253, 88] on span "Chọn tuyến - nhóm tuyến" at bounding box center [264, 84] width 209 height 26
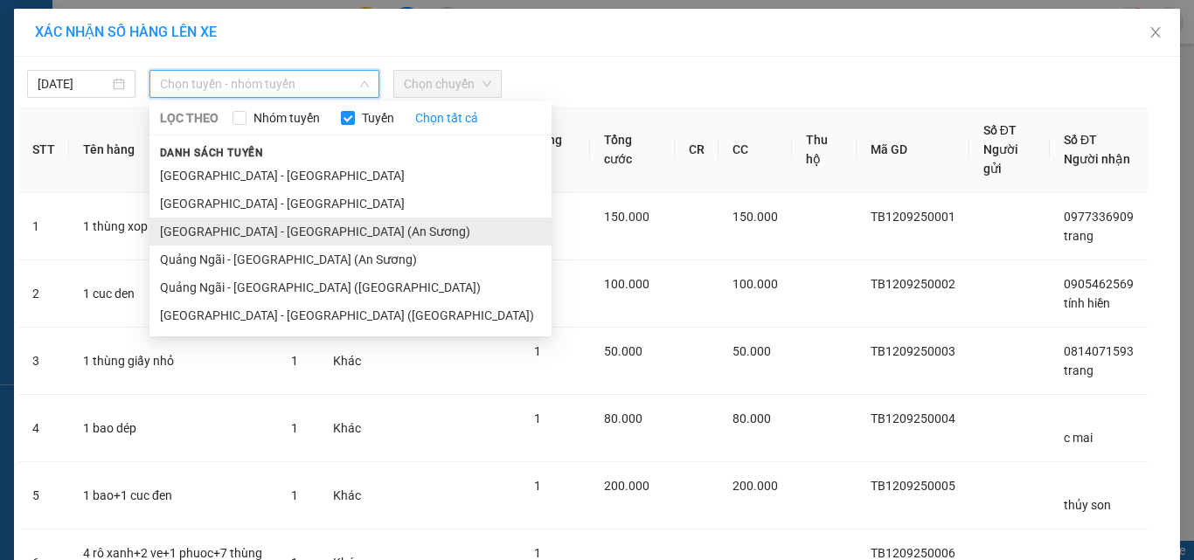
click at [237, 238] on li "Sài Gòn - Quảng Ngãi (An Sương)" at bounding box center [350, 232] width 402 height 28
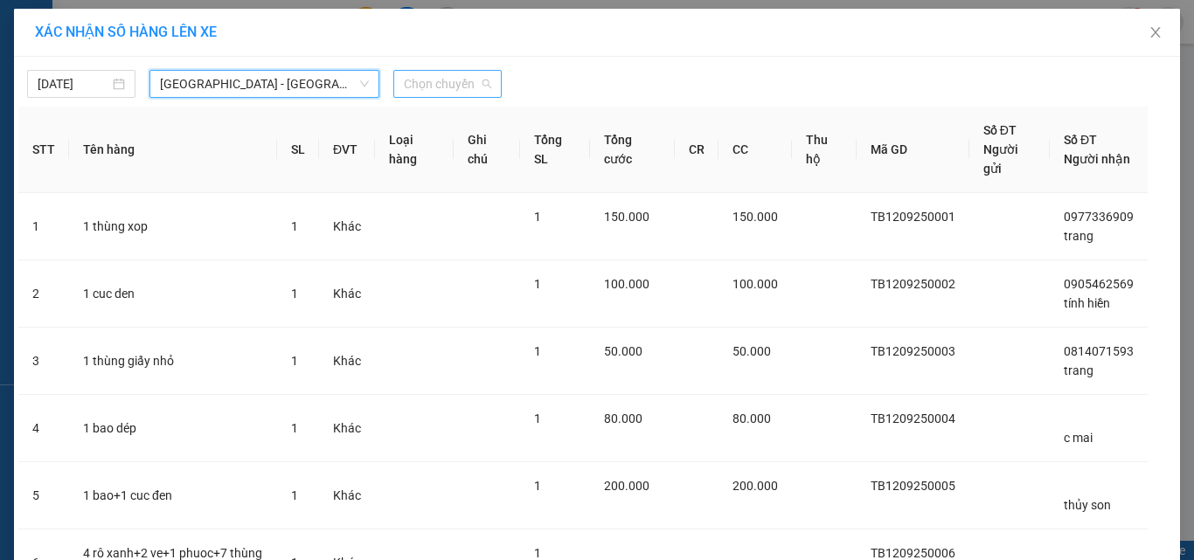
click at [445, 87] on span "Chọn chuyến" at bounding box center [447, 84] width 87 height 26
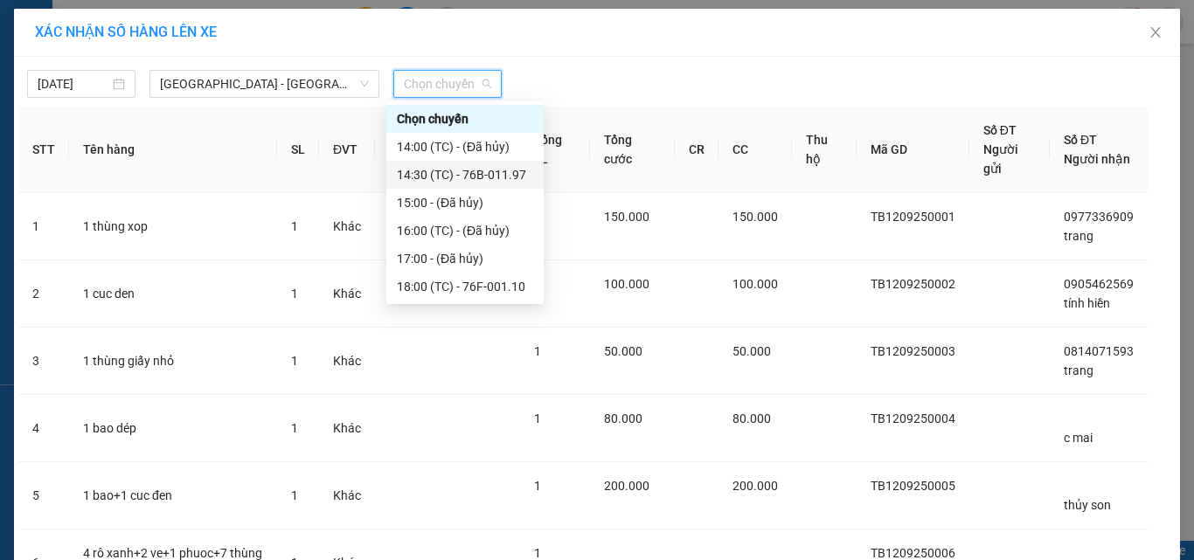
click at [458, 172] on div "14:30 (TC) - 76B-011.97" at bounding box center [465, 174] width 136 height 19
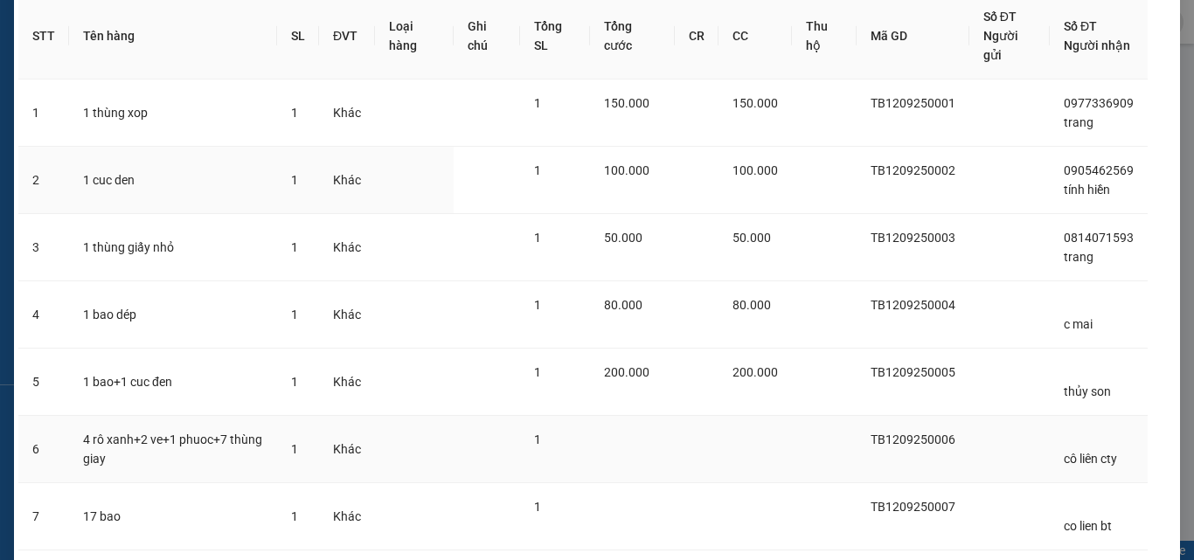
scroll to position [242, 0]
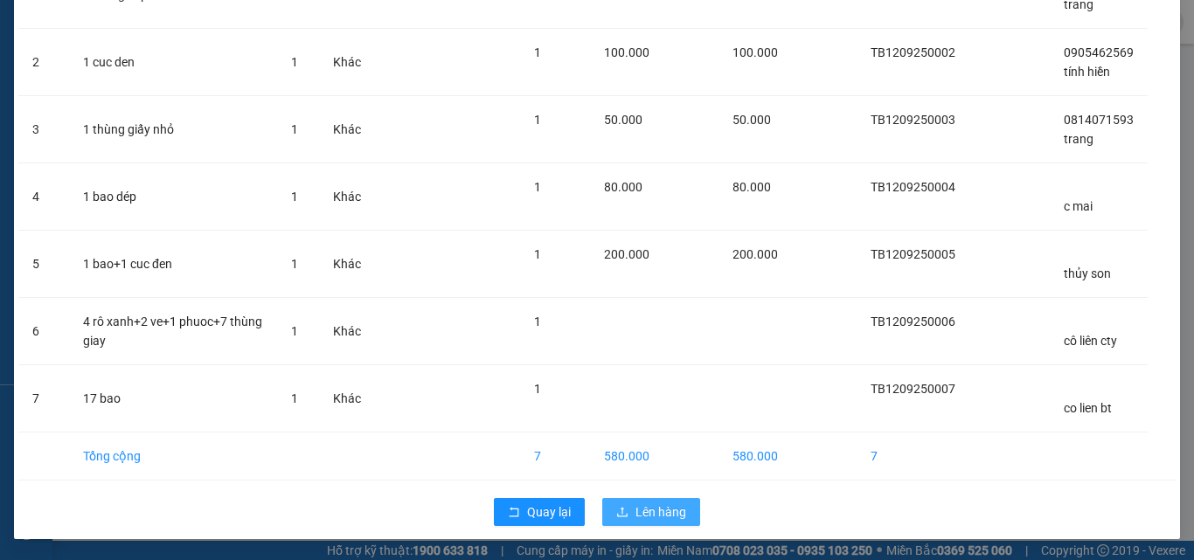
click at [647, 510] on span "Lên hàng" at bounding box center [660, 512] width 51 height 19
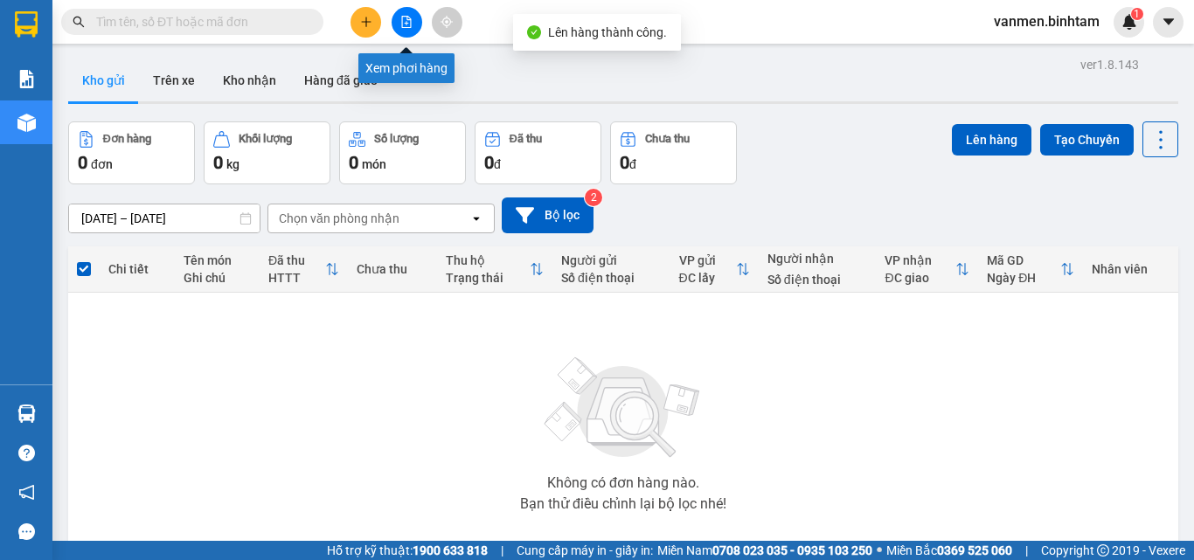
click at [399, 20] on button at bounding box center [407, 22] width 31 height 31
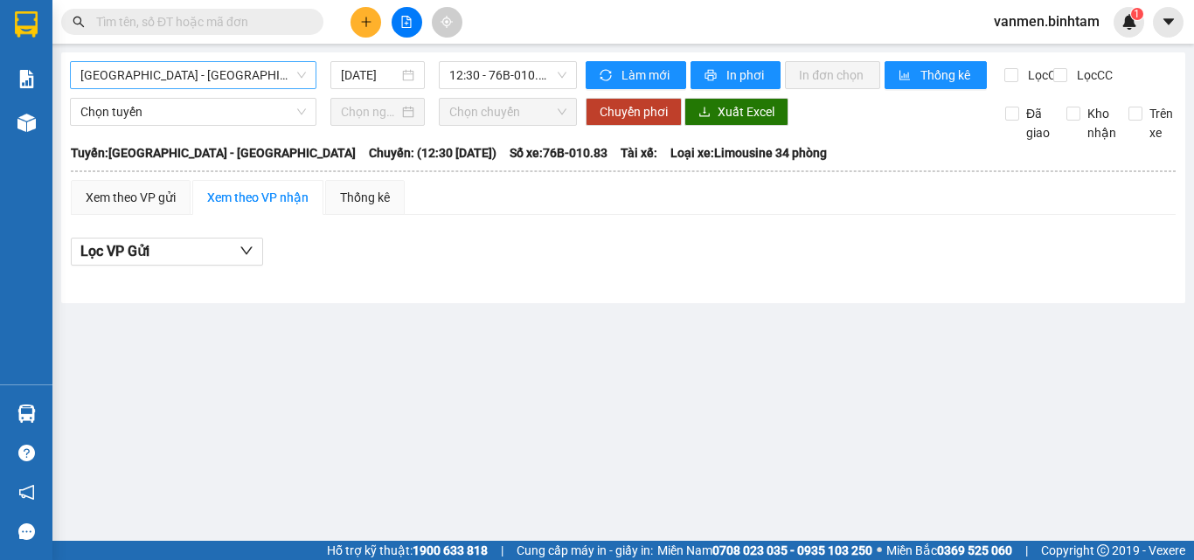
click at [238, 75] on span "Hà Nội - Quảng Ngãi" at bounding box center [192, 75] width 225 height 26
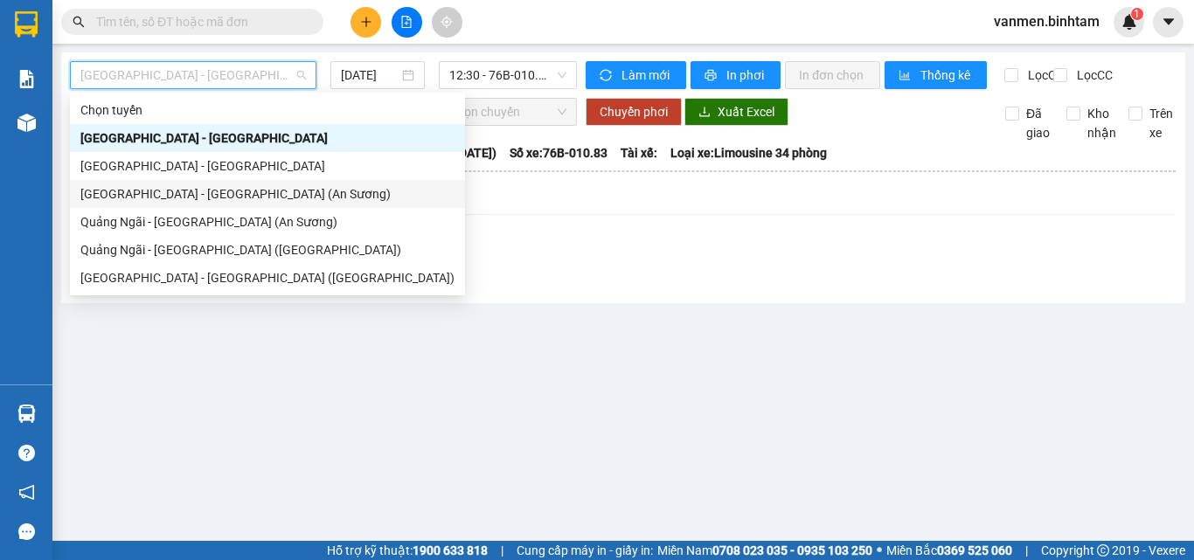
click at [169, 188] on div "Sài Gòn - Quảng Ngãi (An Sương)" at bounding box center [267, 193] width 374 height 19
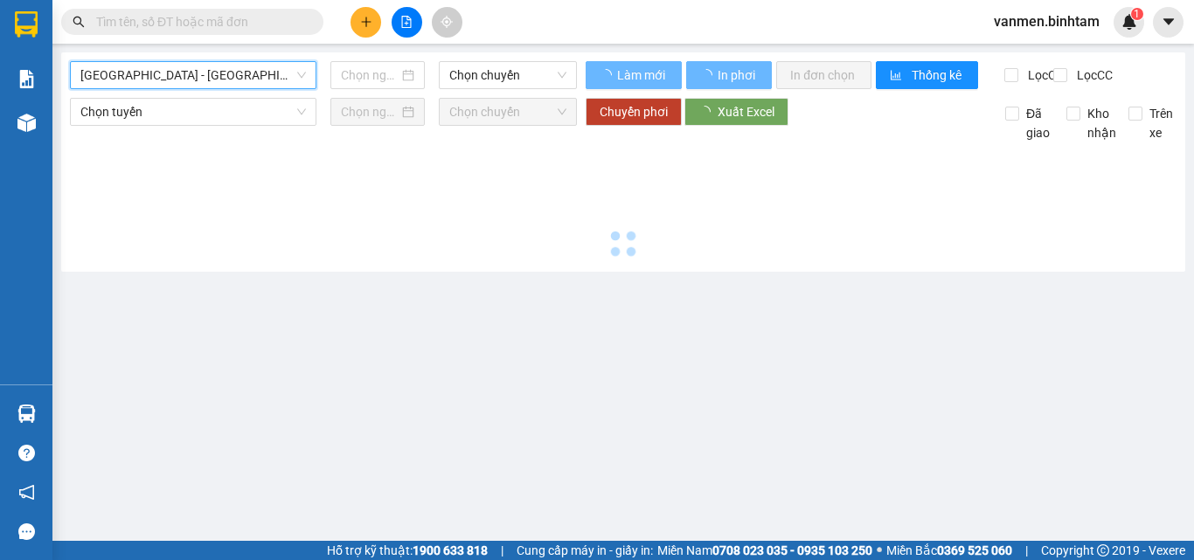
type input "12/09/2025"
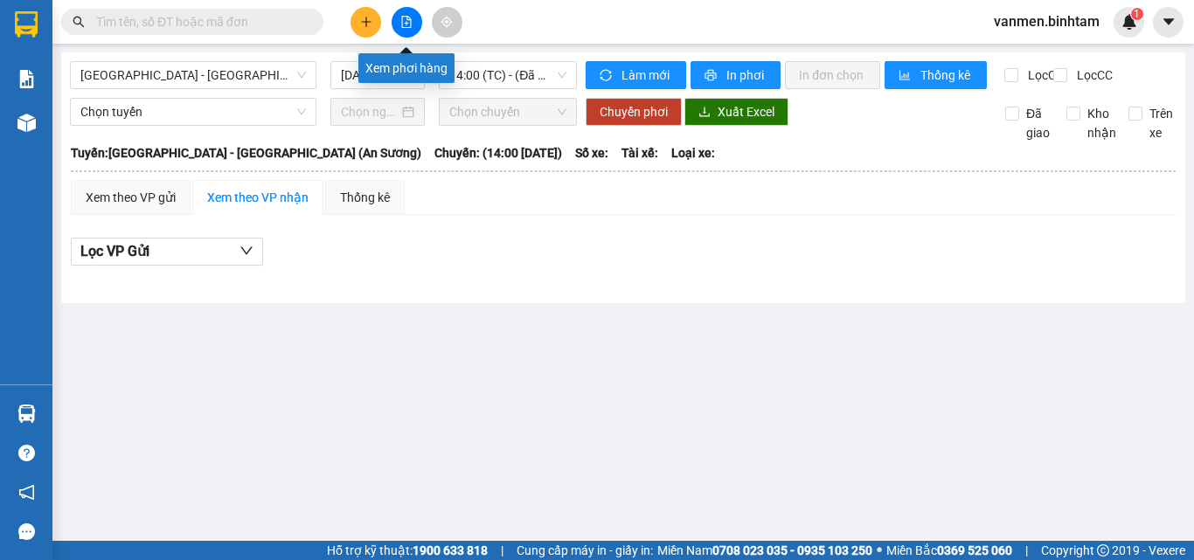
click at [404, 27] on icon "file-add" at bounding box center [407, 22] width 10 height 12
click at [406, 13] on button at bounding box center [407, 22] width 31 height 31
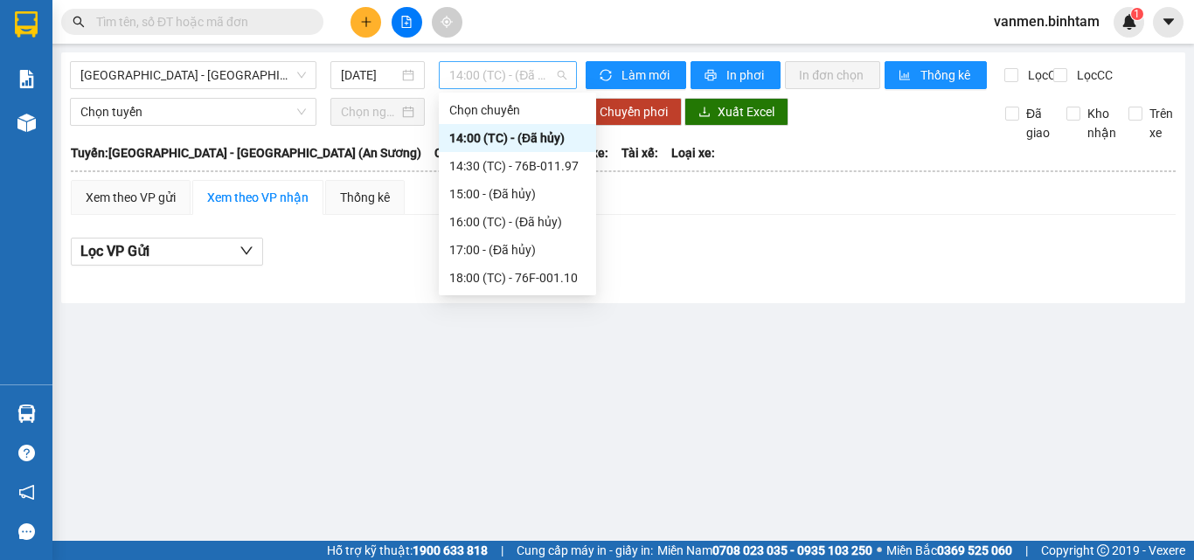
click at [493, 84] on span "14:00 (TC) - (Đã hủy)" at bounding box center [507, 75] width 117 height 26
click at [487, 170] on div "14:30 (TC) - 76B-011.97" at bounding box center [517, 165] width 136 height 19
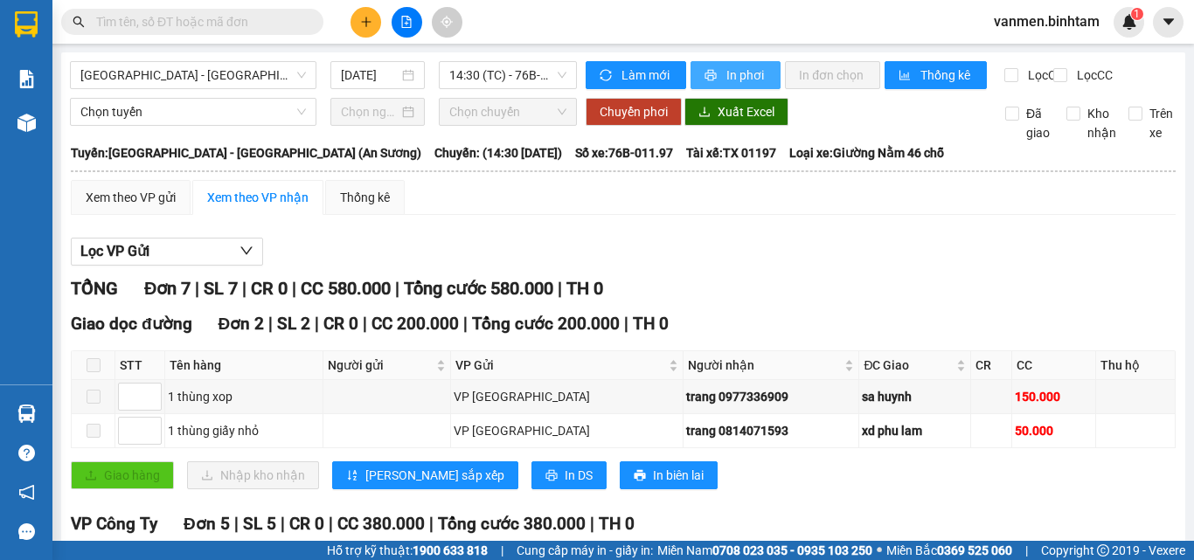
click at [740, 73] on span "In phơi" at bounding box center [746, 75] width 40 height 19
